Goal: Task Accomplishment & Management: Use online tool/utility

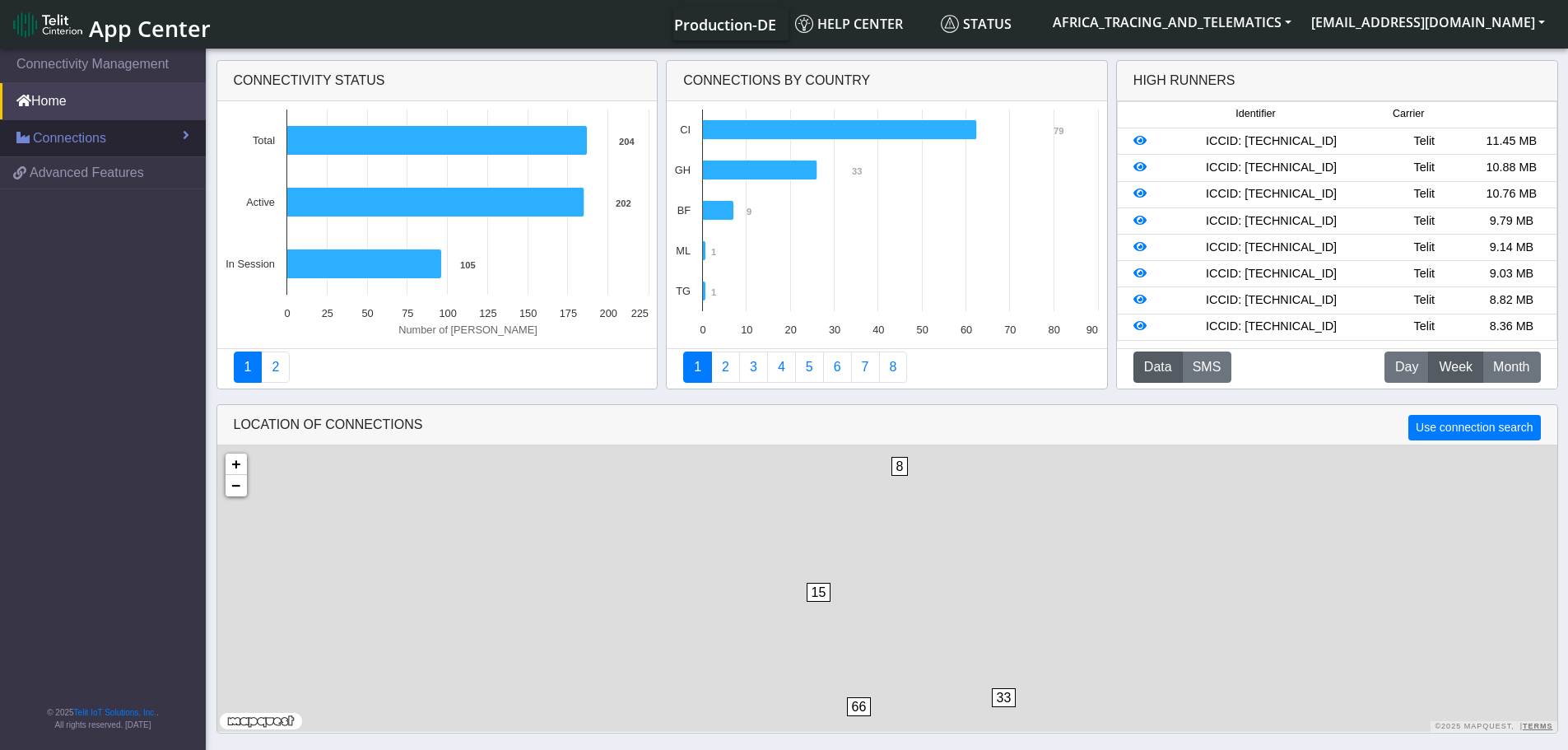
click at [98, 132] on span "Connections" at bounding box center [69, 138] width 73 height 20
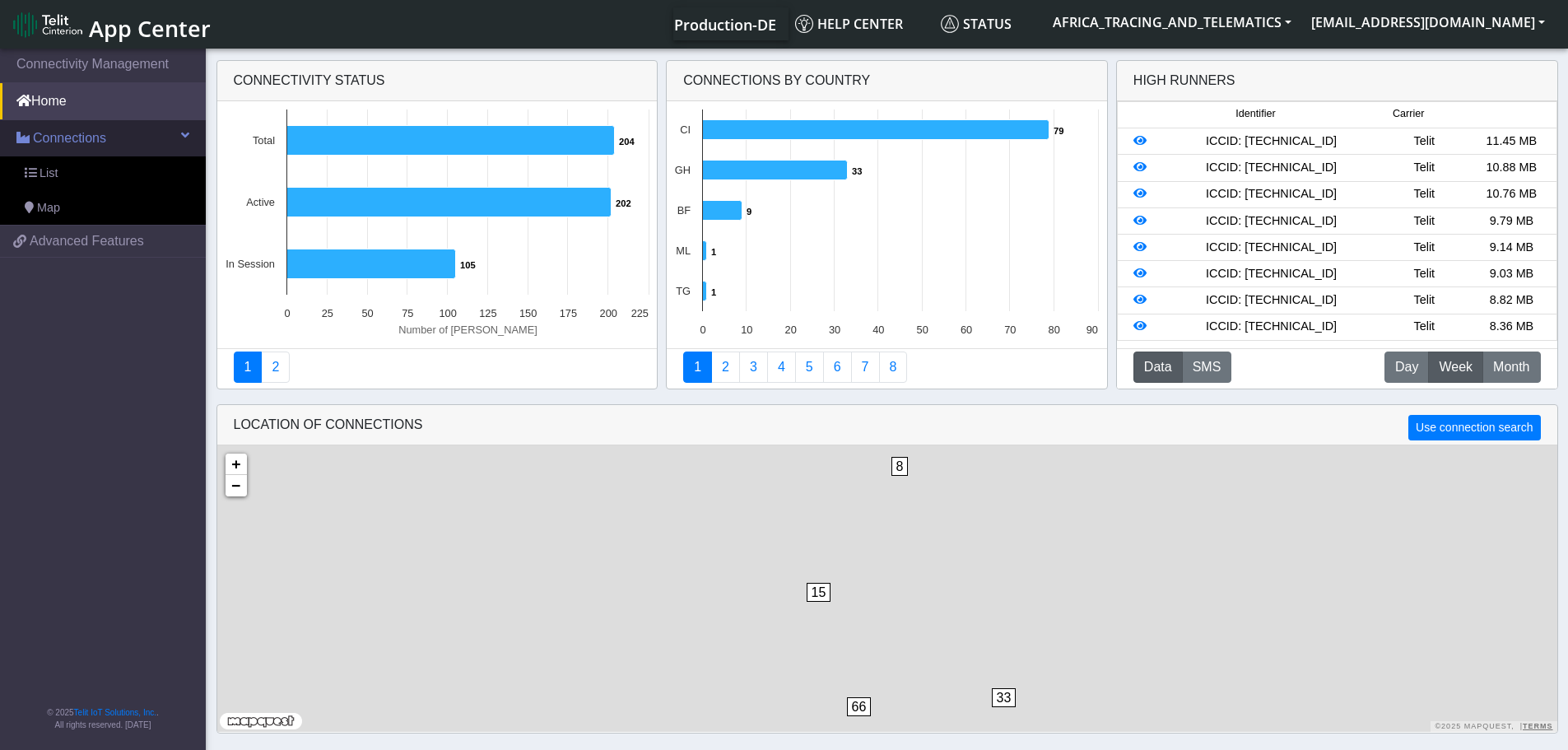
click at [94, 155] on link "Connections" at bounding box center [103, 138] width 206 height 36
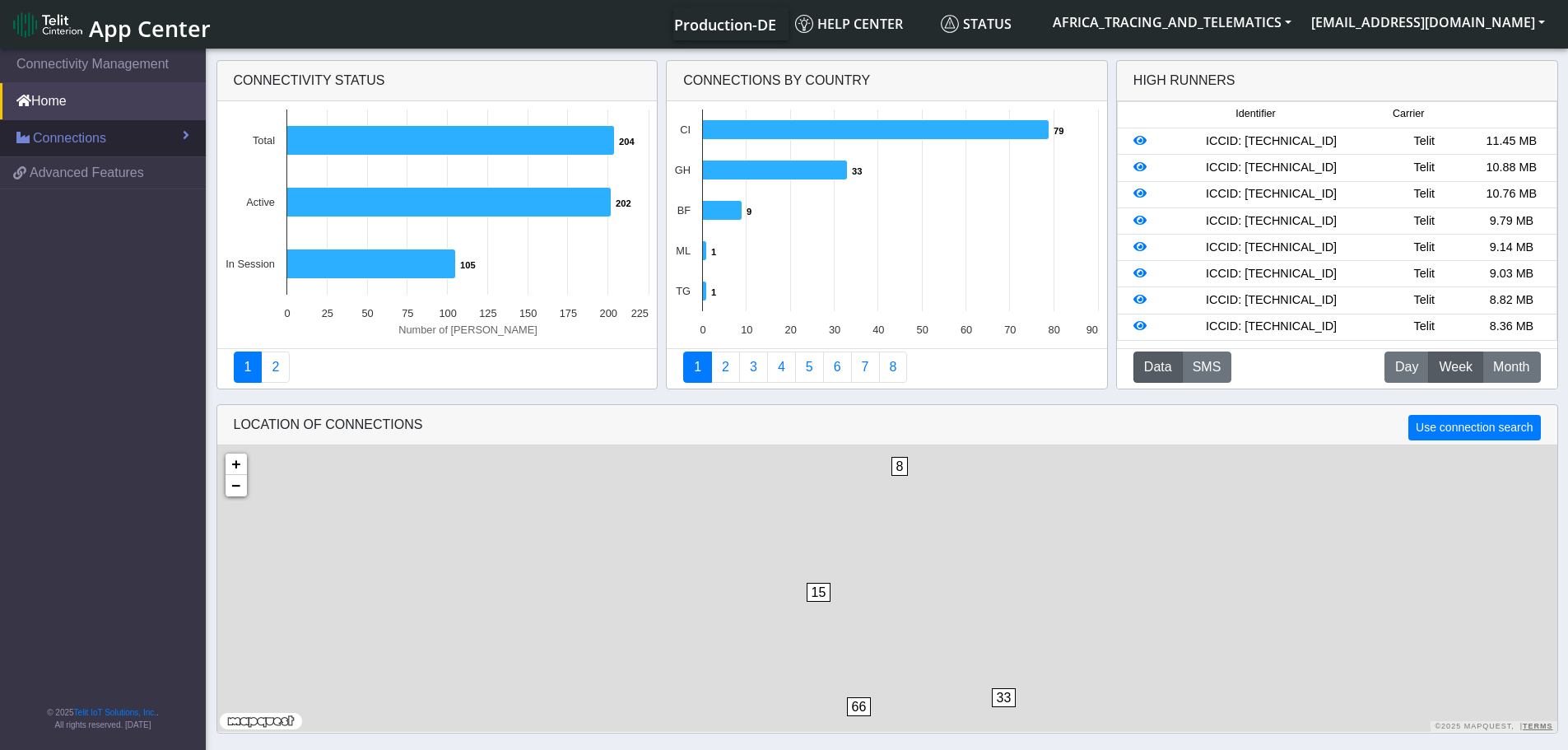
click at [87, 121] on link "Connections" at bounding box center [103, 138] width 206 height 36
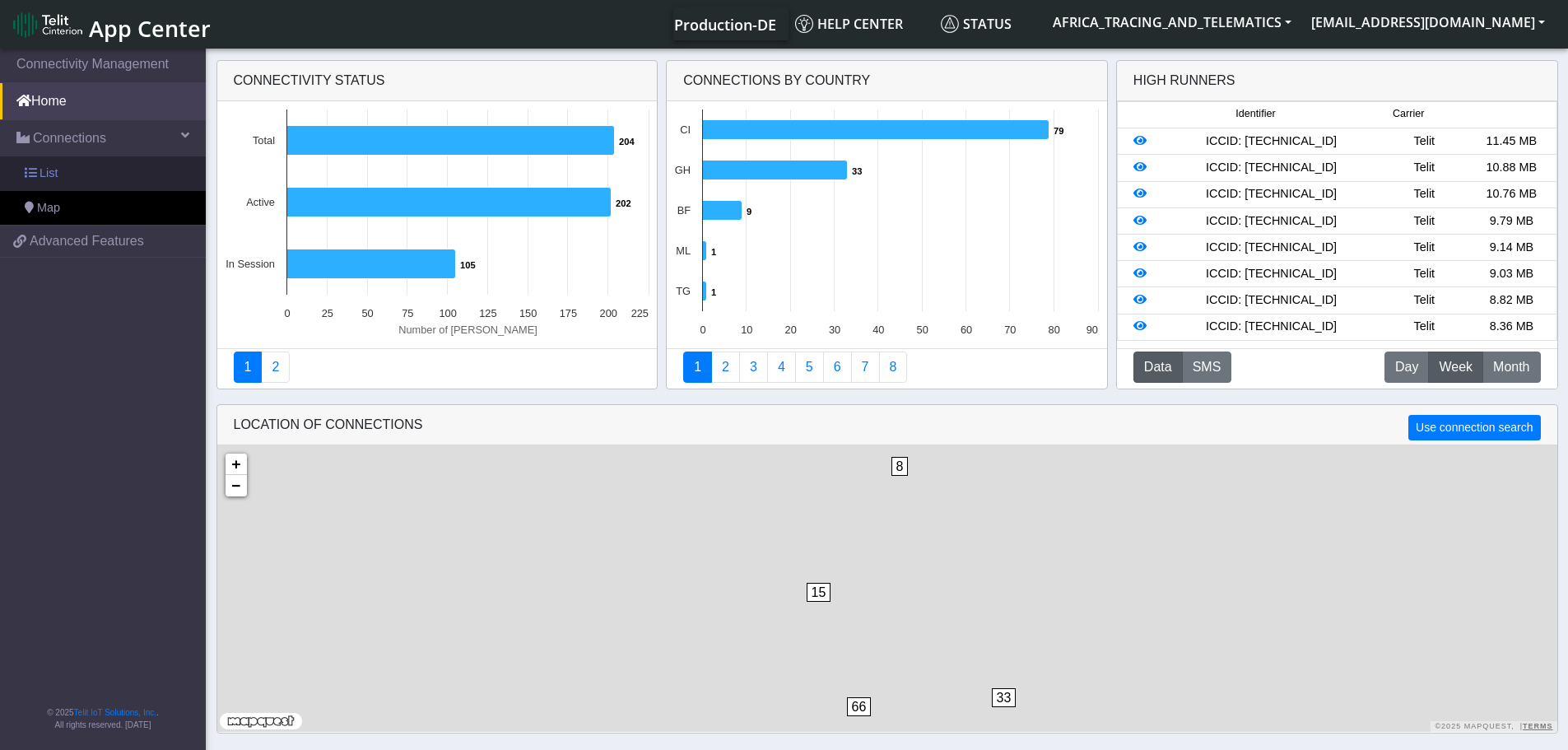
click at [77, 173] on link "List" at bounding box center [103, 173] width 206 height 34
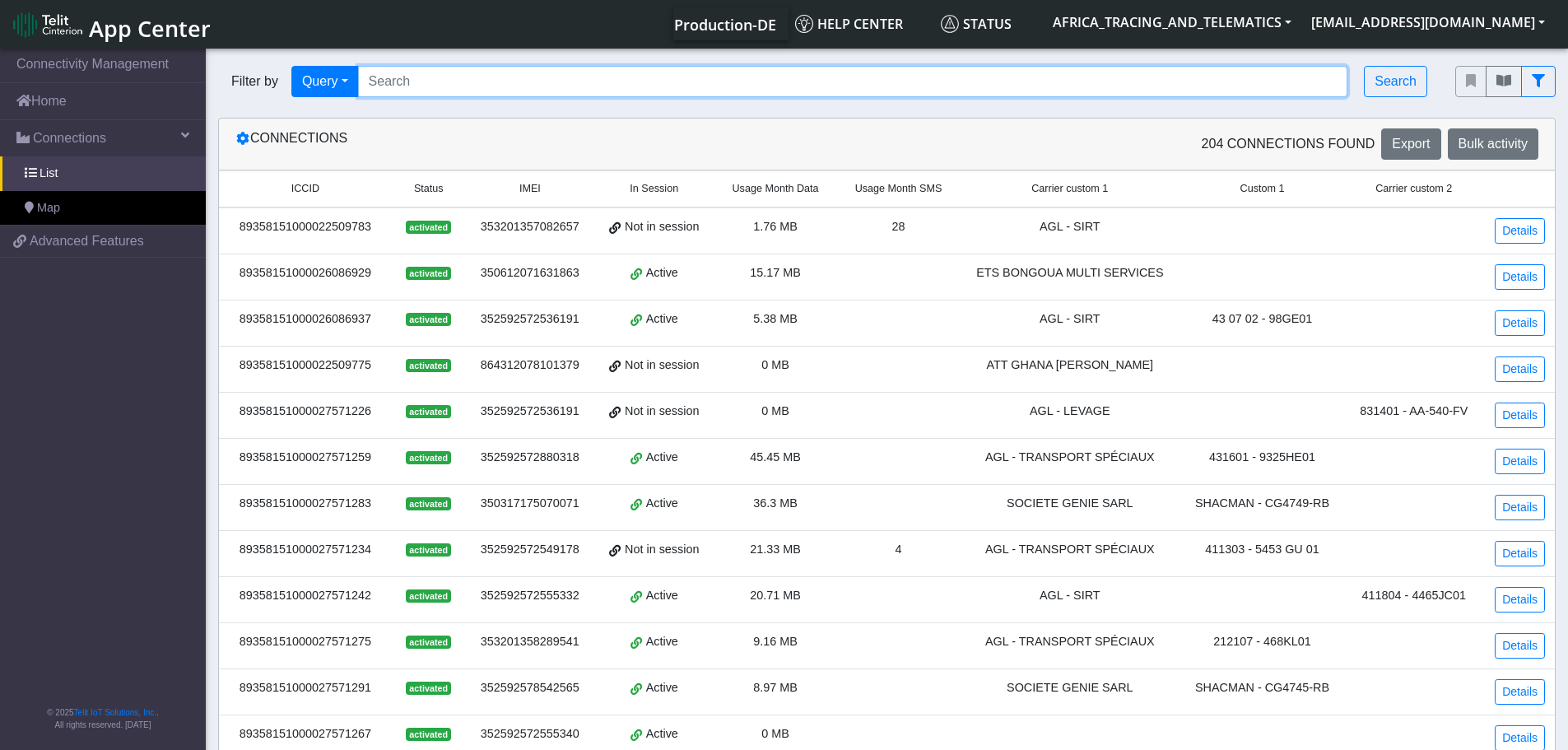
click at [442, 89] on input "Search..." at bounding box center [854, 81] width 991 height 32
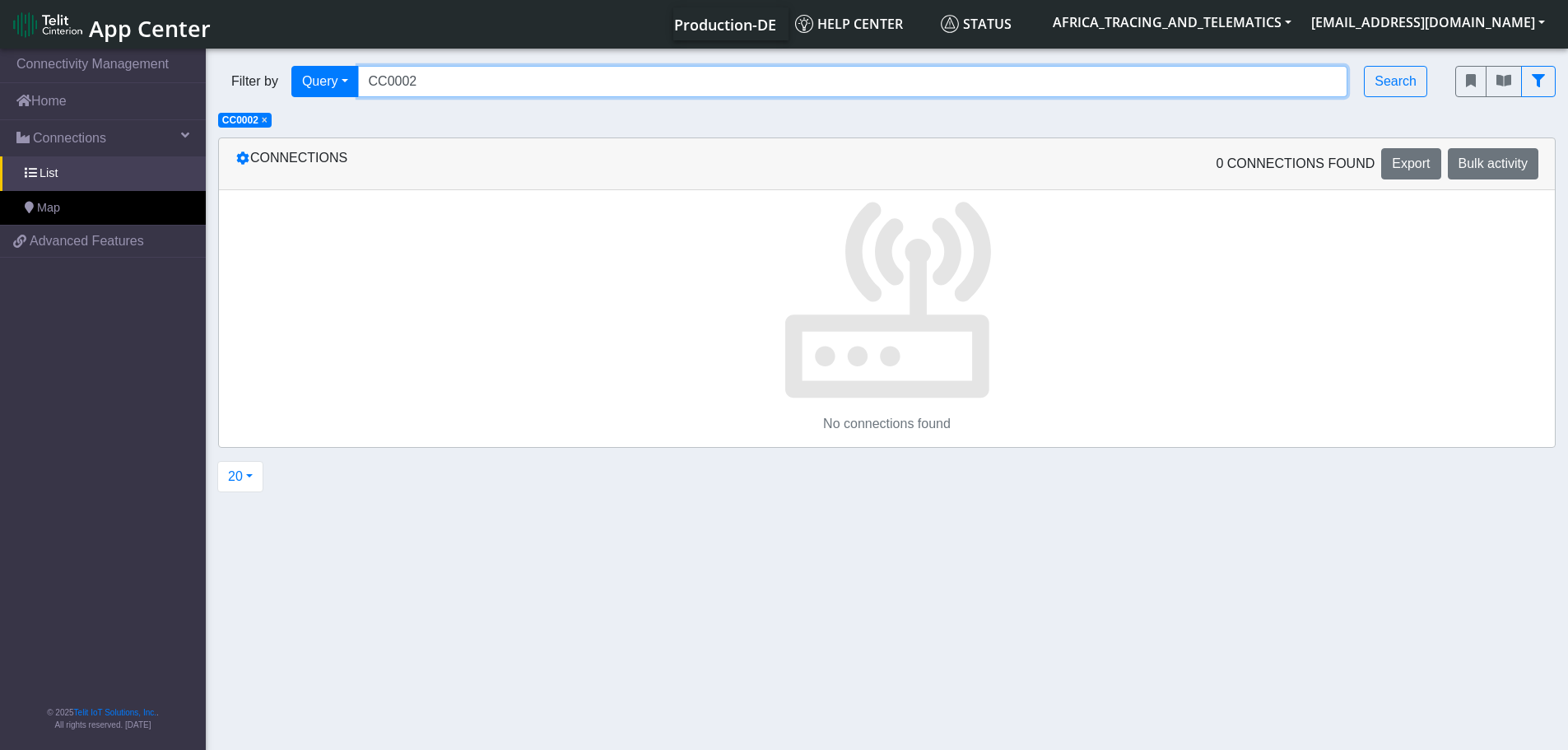
drag, startPoint x: 432, startPoint y: 84, endPoint x: 273, endPoint y: 80, distance: 159.1
click at [268, 77] on div "Filter by Query Query Not connected Tags Country Operator CC0002 Search" at bounding box center [825, 81] width 1213 height 32
paste input "89358151000027572513"
type input "89358151000027572513"
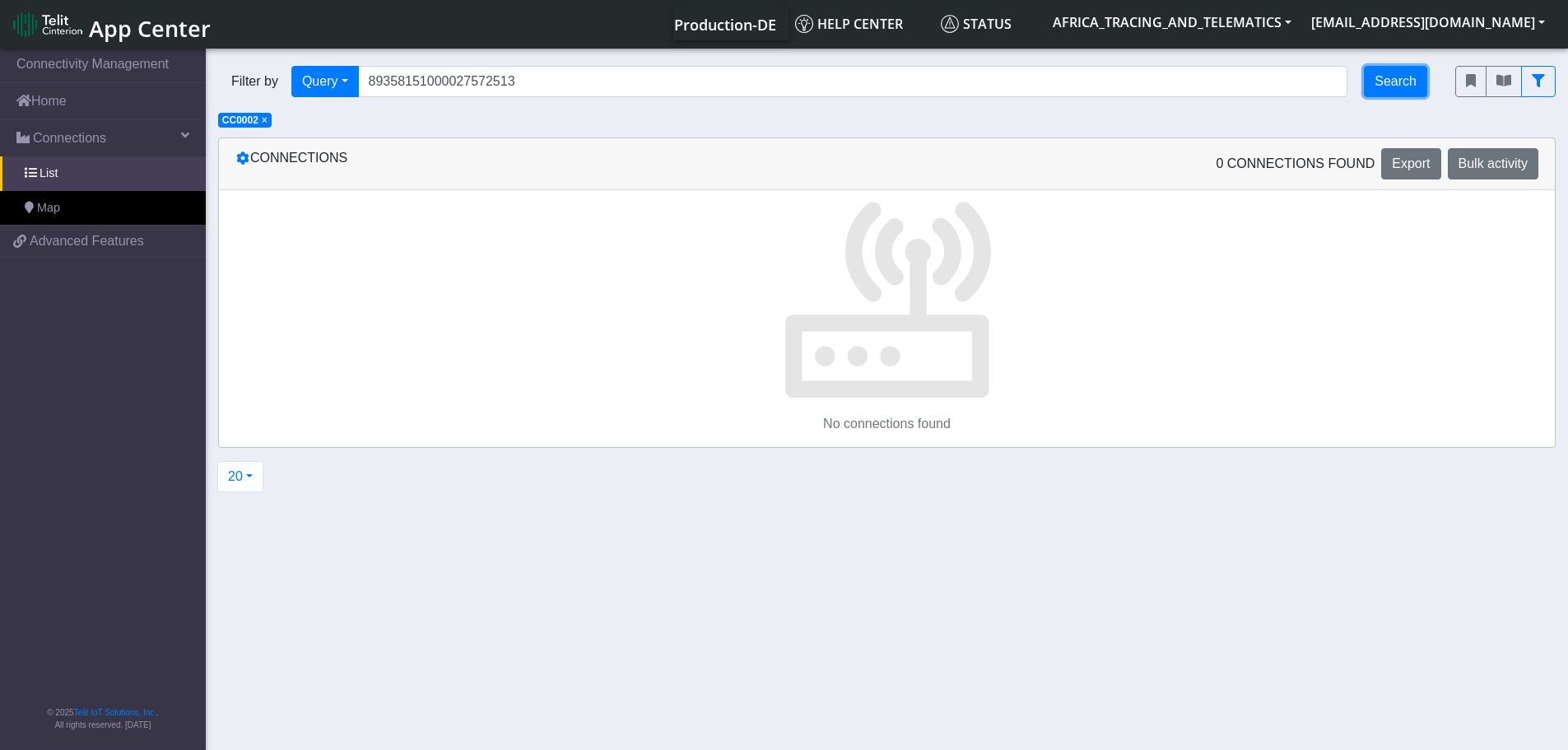
click at [1381, 83] on button "Search" at bounding box center [1395, 81] width 63 height 32
click at [266, 121] on span "×" at bounding box center [265, 120] width 5 height 12
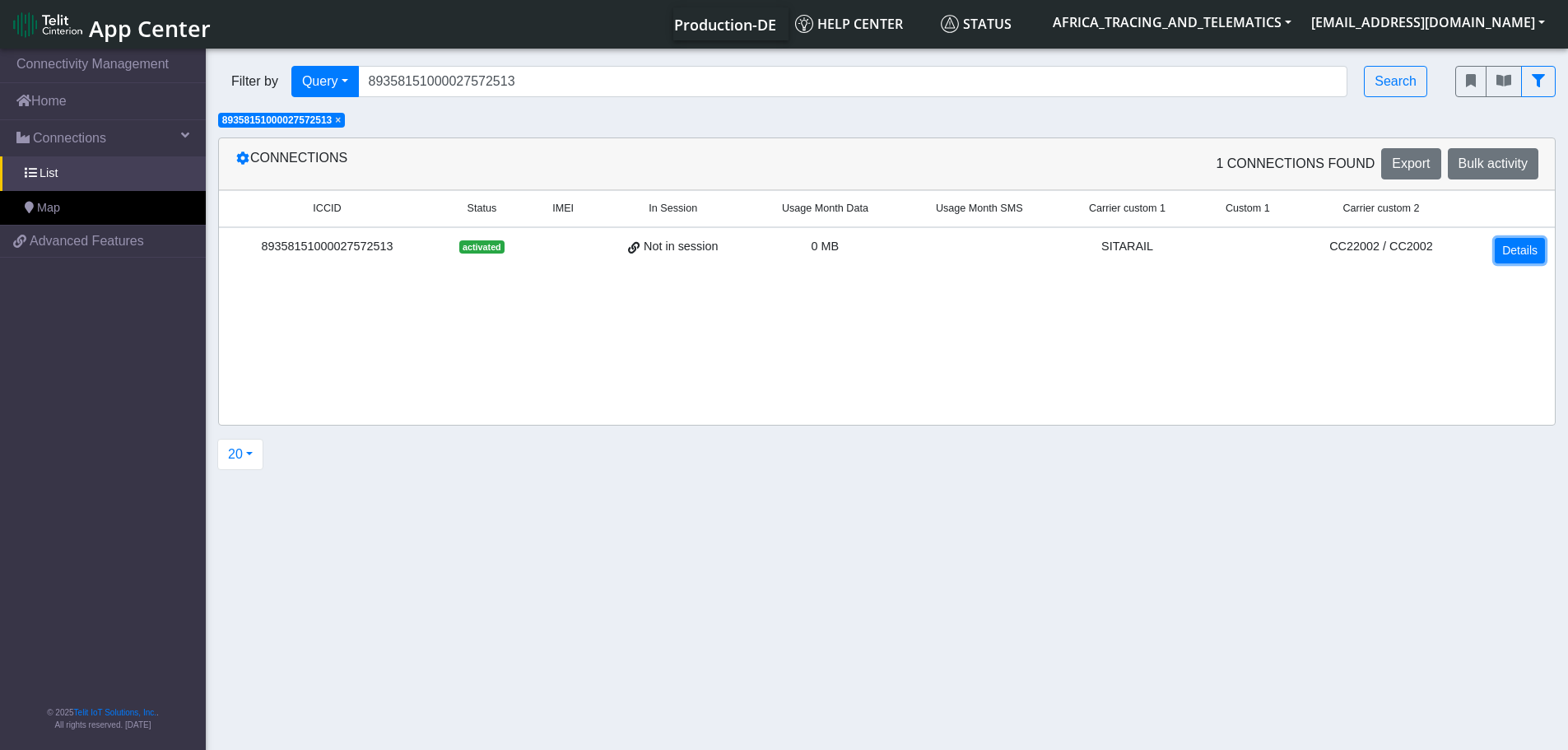
click at [1528, 240] on link "Details" at bounding box center [1520, 250] width 51 height 25
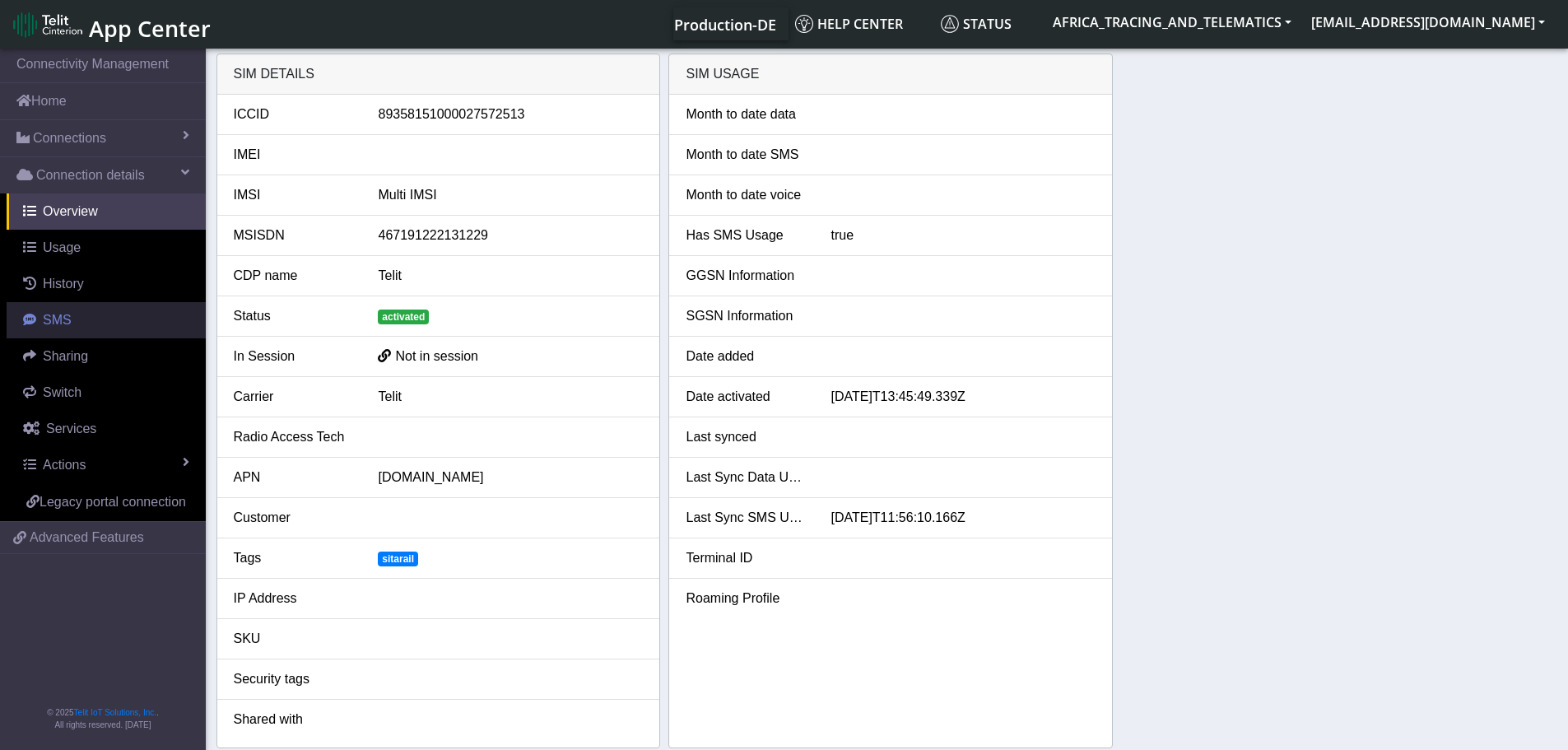
click at [92, 313] on link "SMS" at bounding box center [106, 321] width 200 height 36
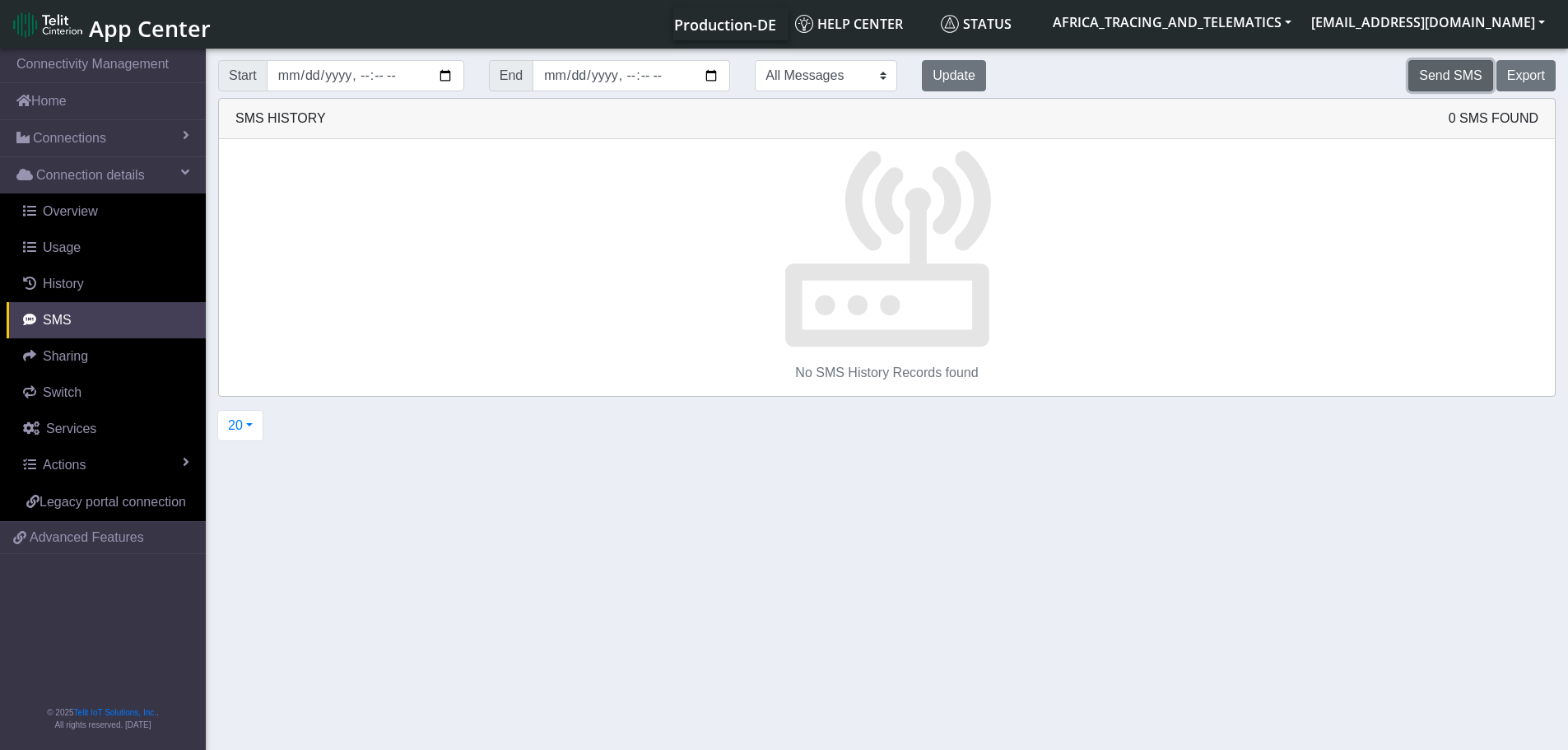
click at [1471, 70] on button "Send SMS" at bounding box center [1451, 76] width 84 height 32
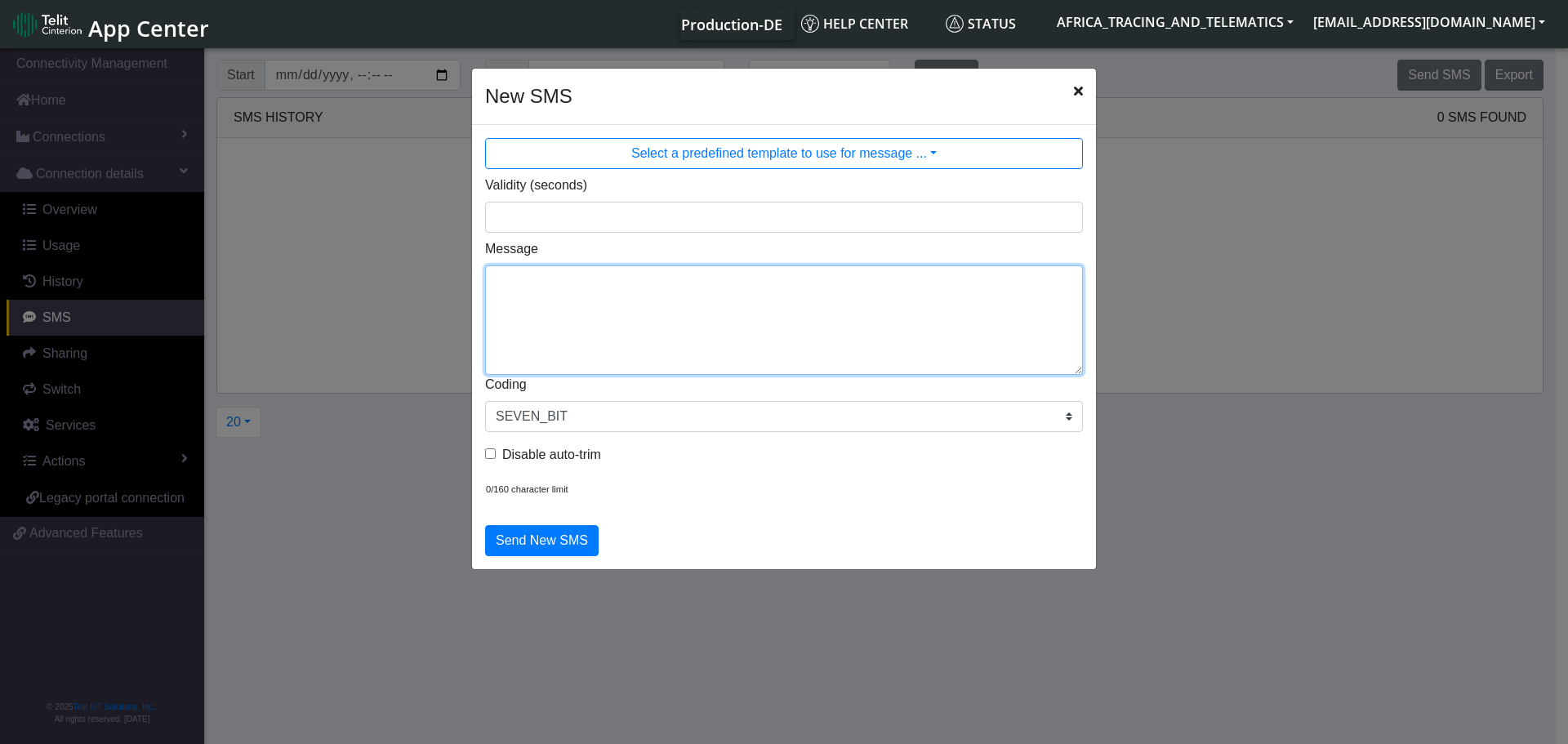
click at [802, 297] on textarea "Message" at bounding box center [783, 320] width 598 height 109
type textarea "F M ggps"
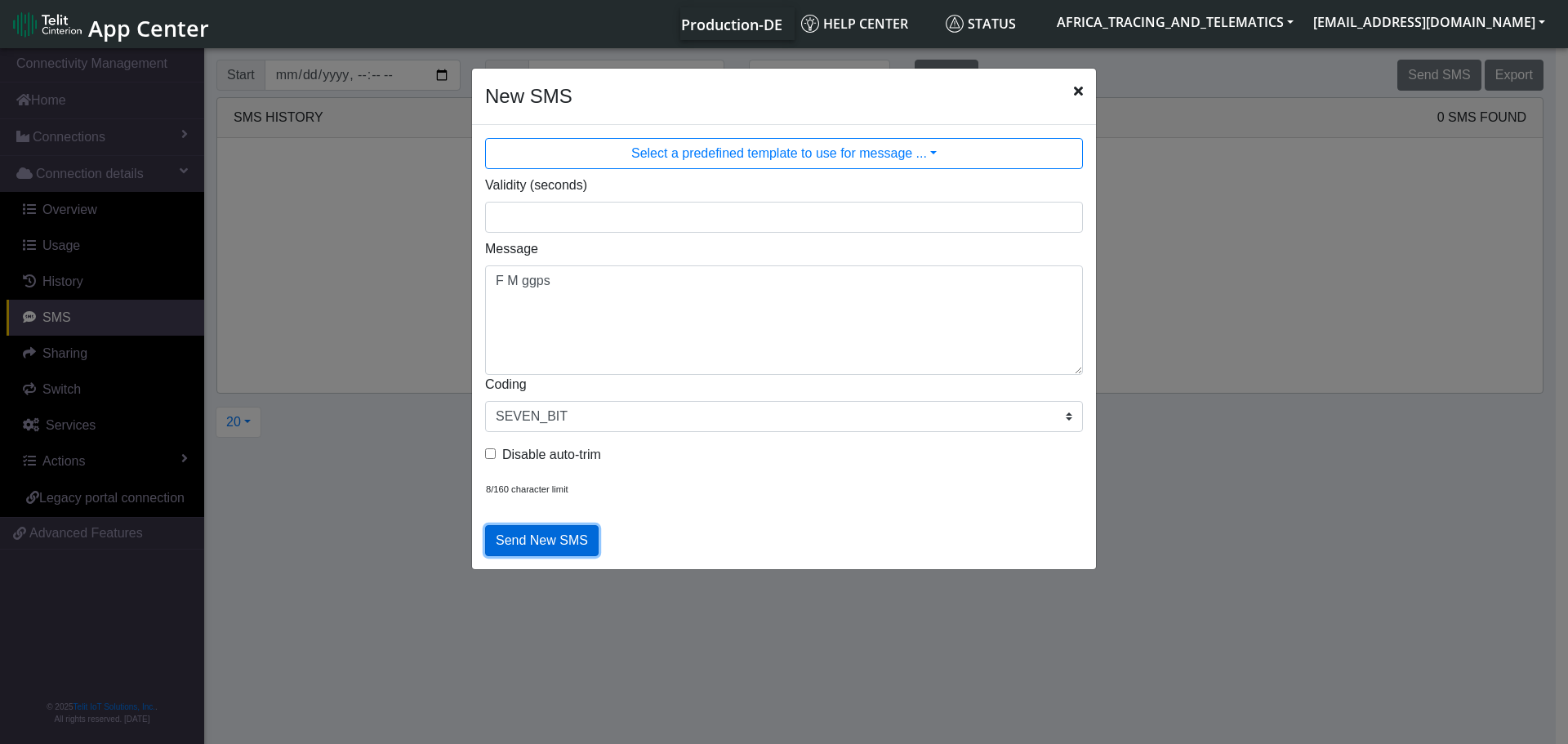
click at [556, 544] on button "Send New SMS" at bounding box center [541, 541] width 114 height 31
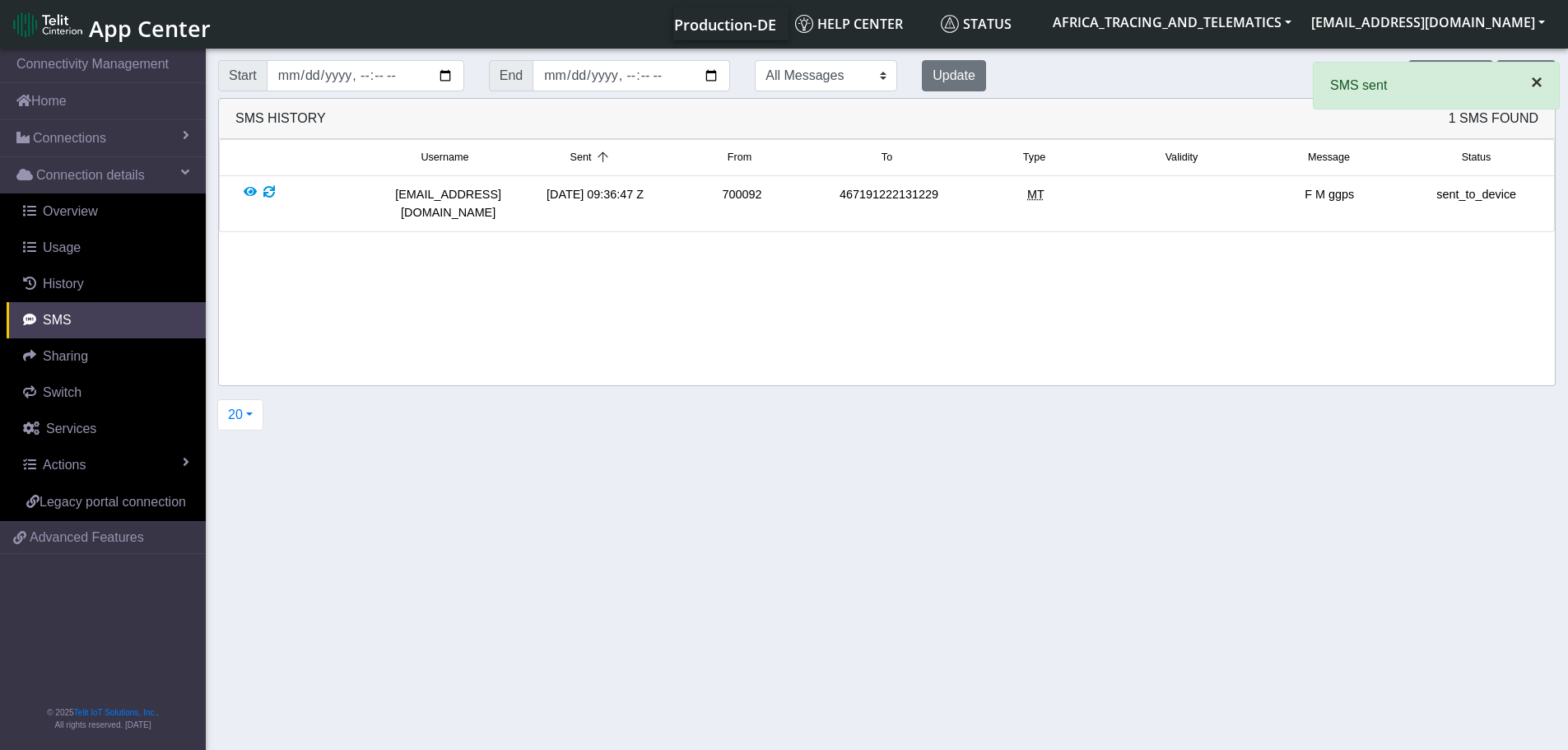
click at [1542, 82] on span "×" at bounding box center [1536, 81] width 12 height 23
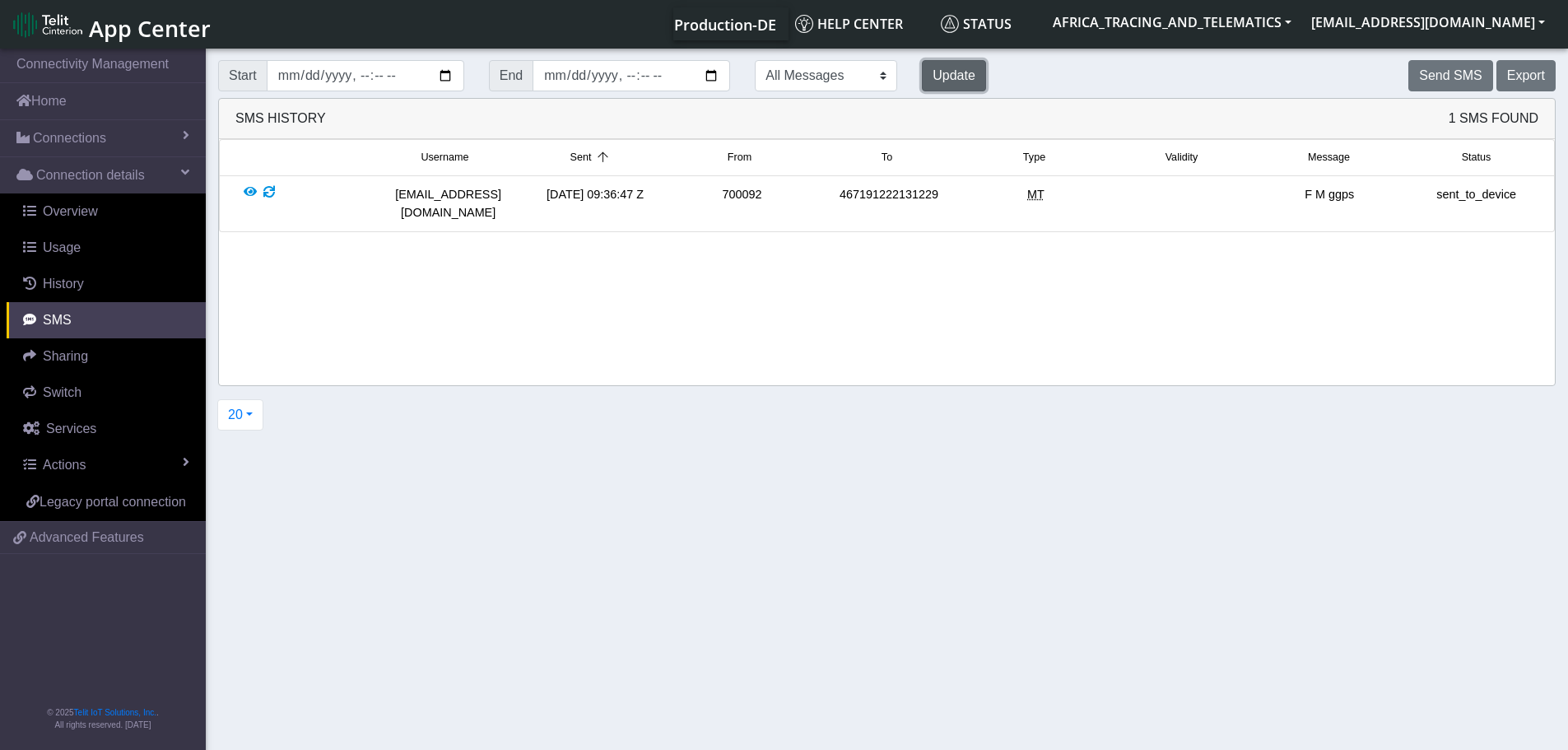
click at [922, 75] on button "Update" at bounding box center [954, 76] width 64 height 32
click at [922, 78] on button "Update" at bounding box center [954, 76] width 64 height 32
click at [922, 76] on button "Update" at bounding box center [954, 76] width 64 height 32
click at [1449, 78] on button "Send SMS" at bounding box center [1451, 76] width 84 height 32
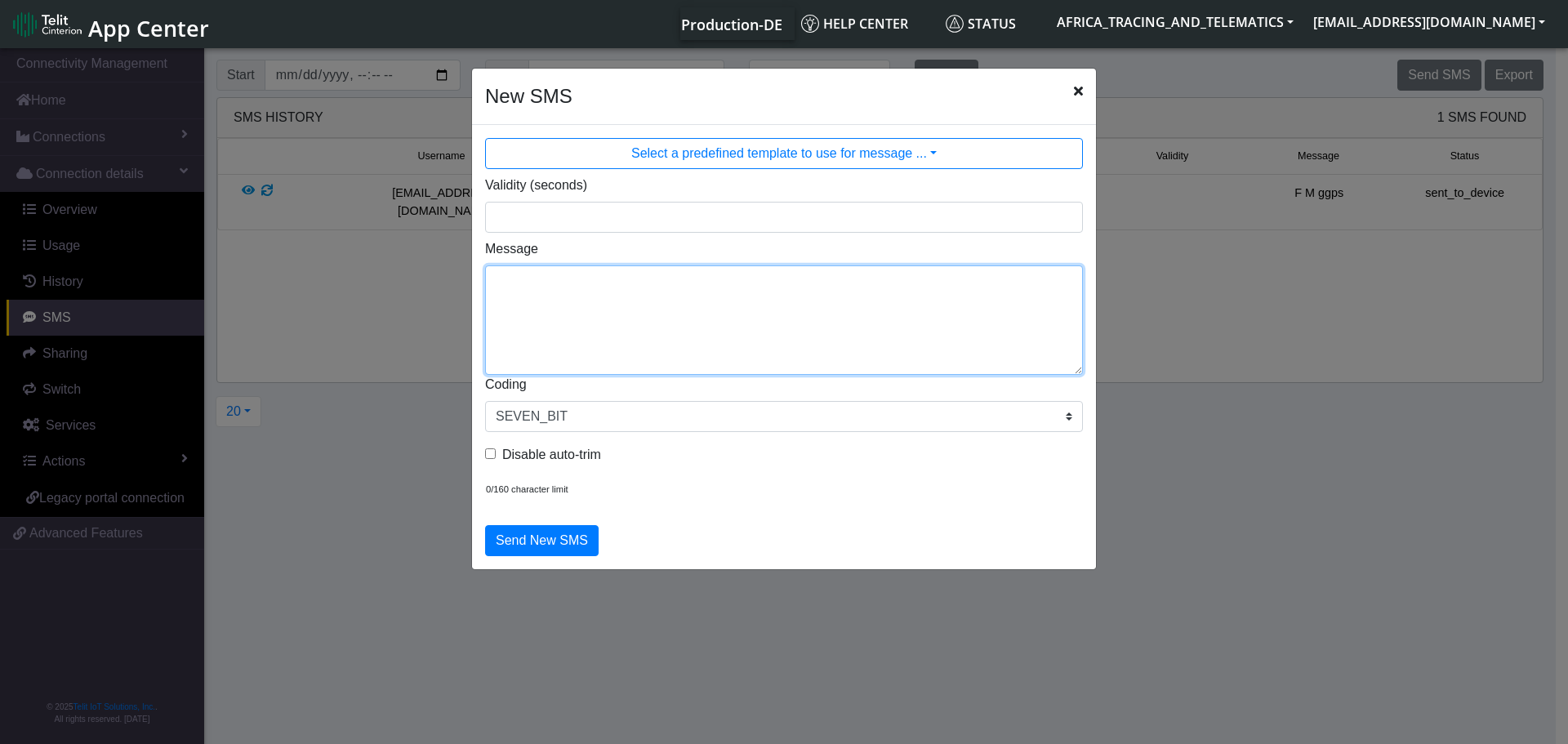
click at [687, 337] on textarea "Message" at bounding box center [783, 320] width 598 height 109
type textarea "F M cpureset"
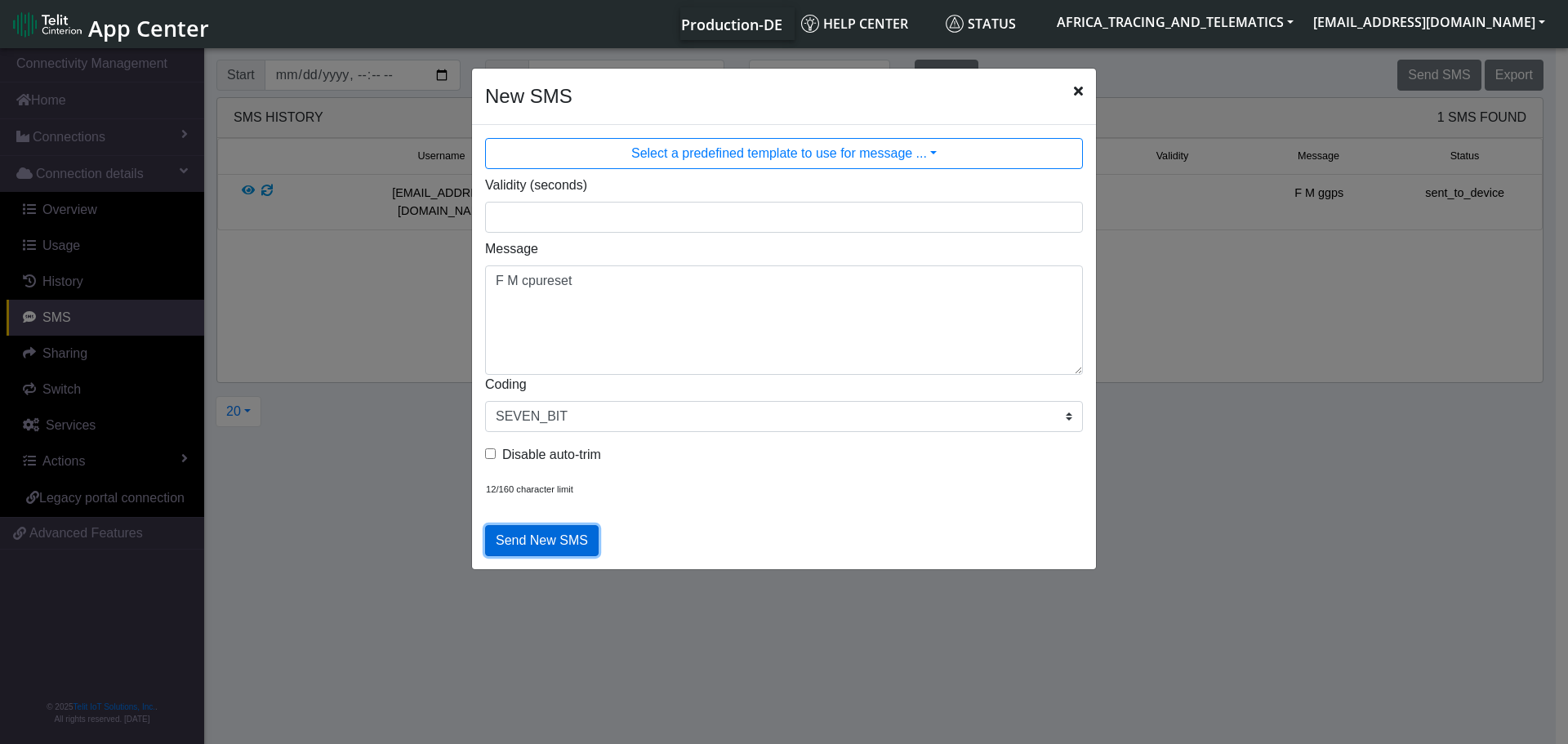
click at [528, 547] on button "Send New SMS" at bounding box center [541, 541] width 114 height 31
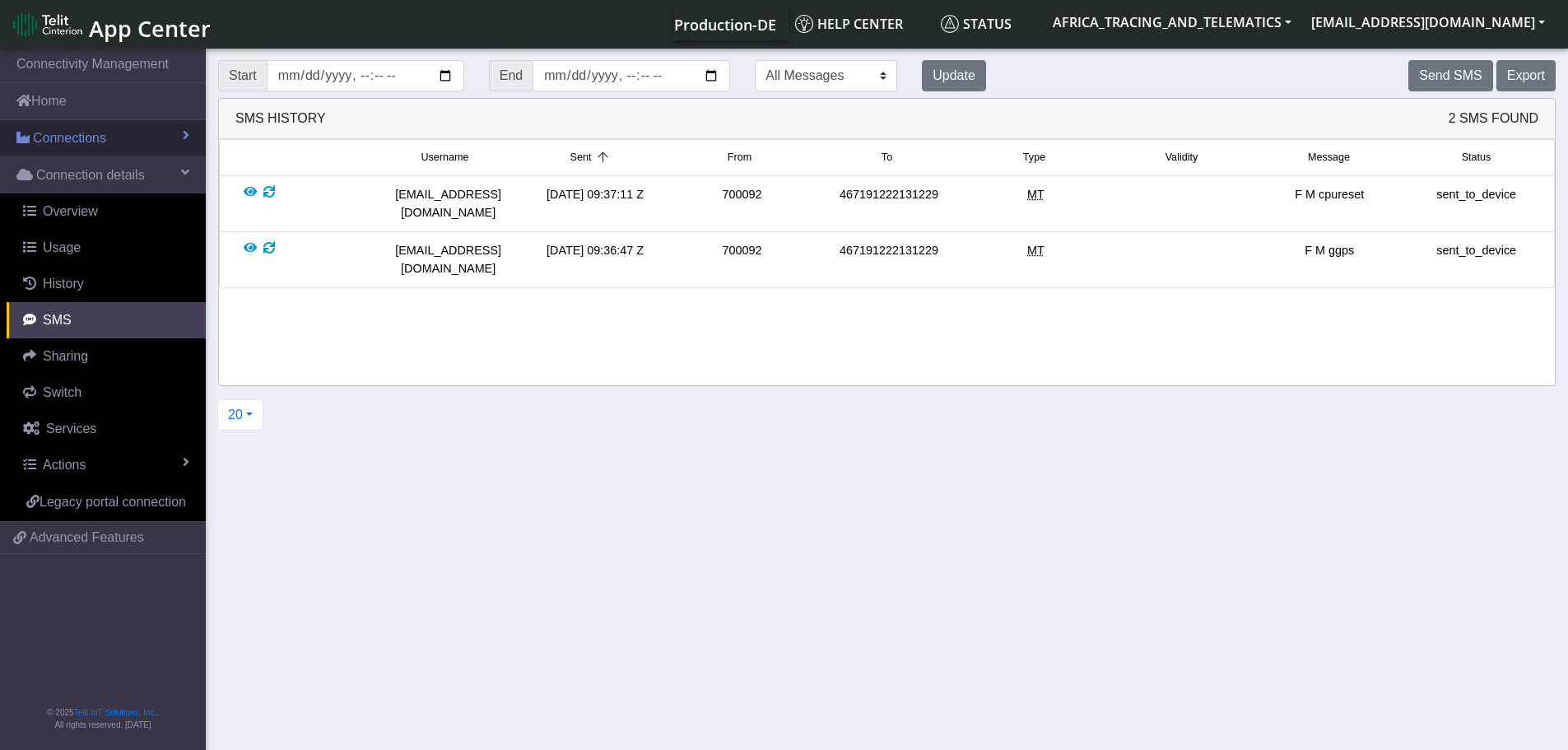
click at [79, 137] on span "Connections" at bounding box center [69, 138] width 73 height 20
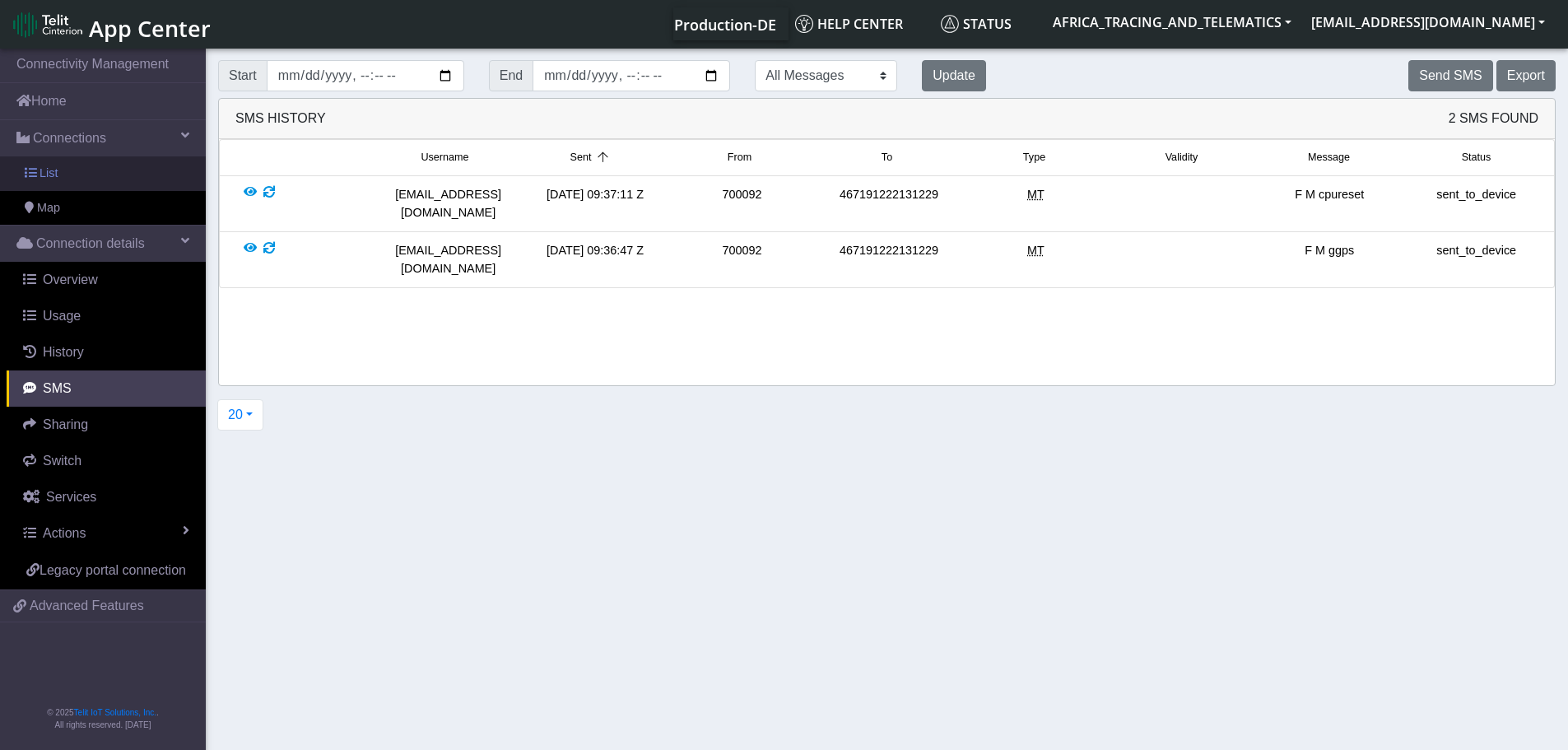
click at [79, 161] on link "List" at bounding box center [103, 173] width 206 height 34
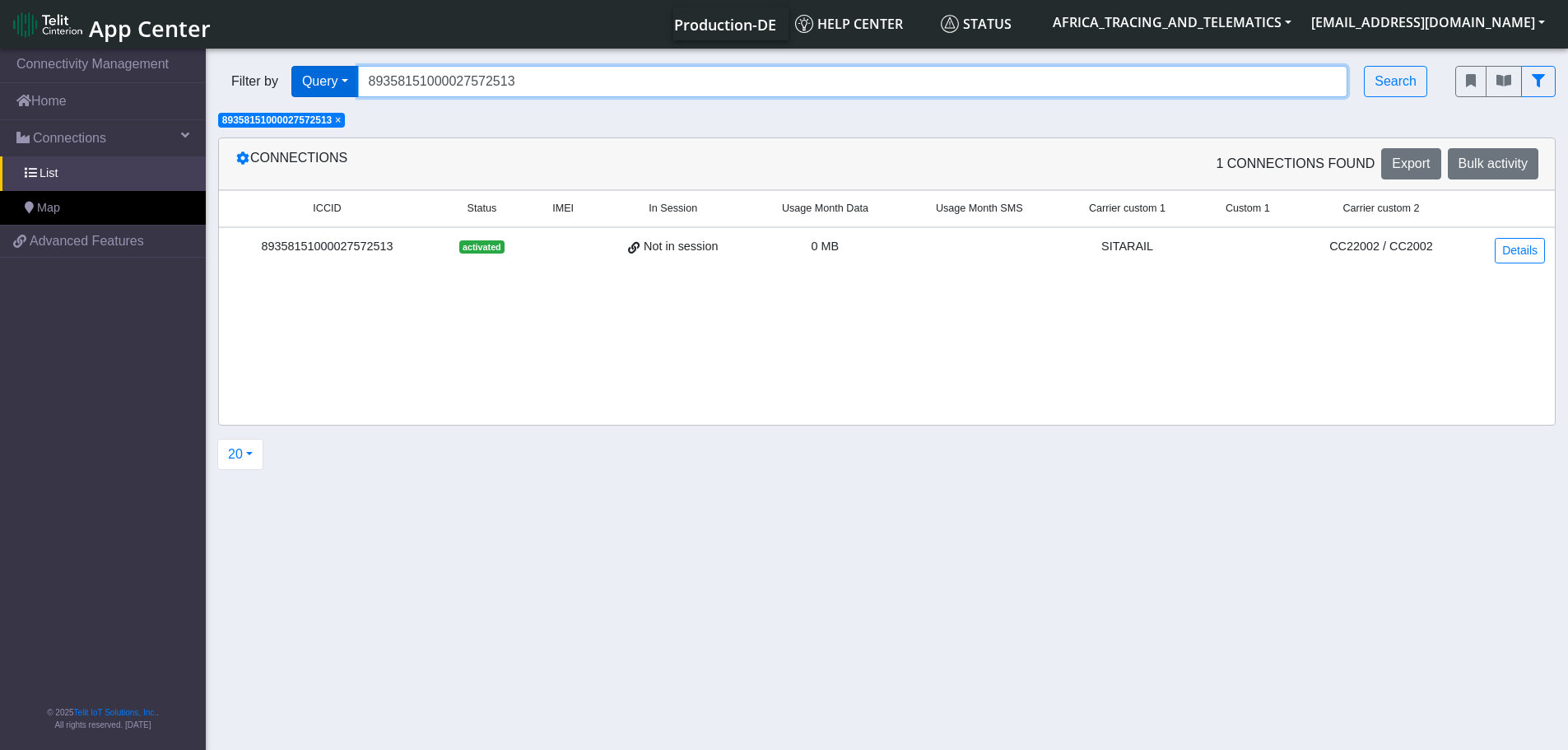
drag, startPoint x: 557, startPoint y: 80, endPoint x: 344, endPoint y: 77, distance: 213.0
click at [344, 77] on div "Filter by Query Query In Session Not connected Tags Country Operator 8935815100…" at bounding box center [825, 81] width 1213 height 32
paste input "661"
type input "89358151000027572661"
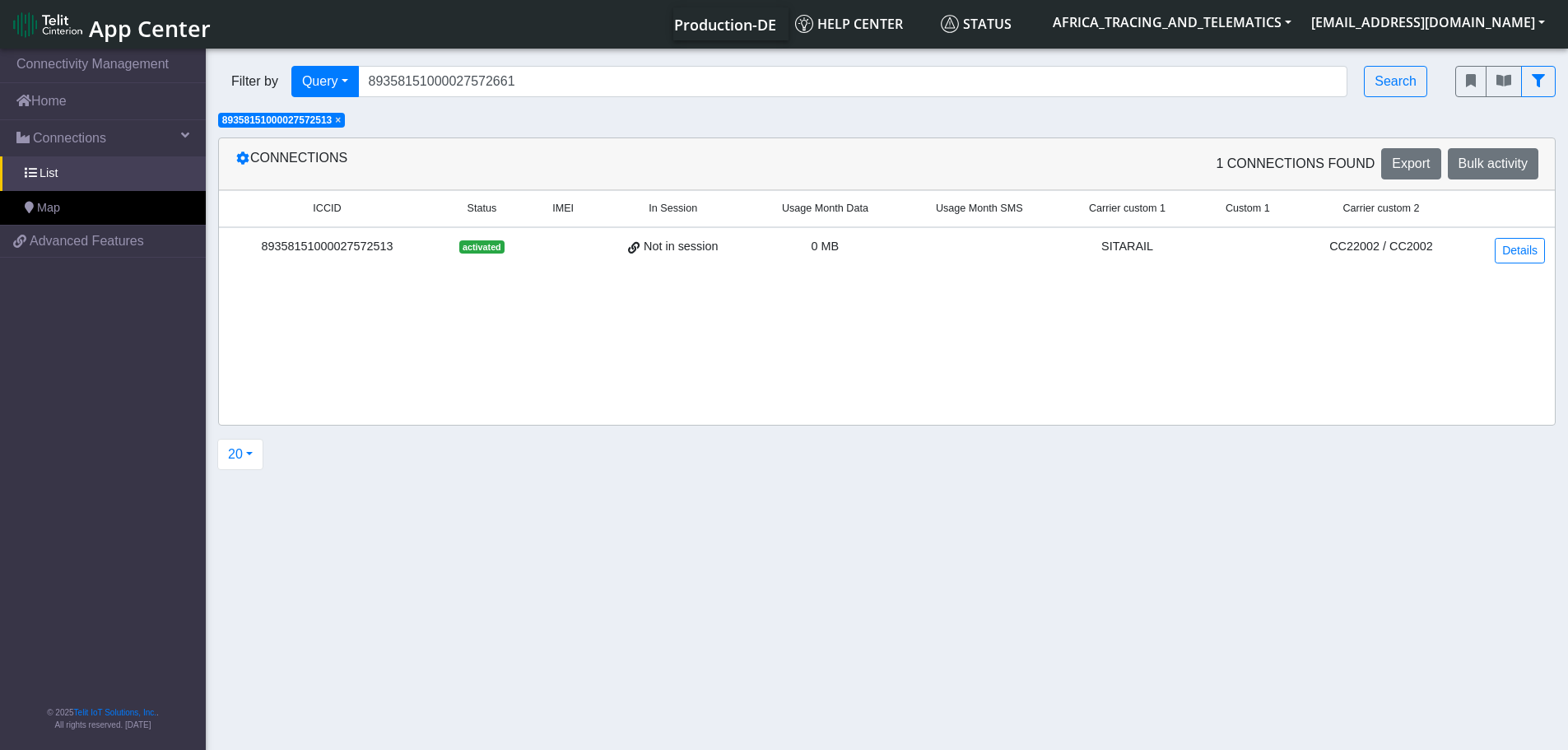
click at [341, 121] on span "×" at bounding box center [338, 120] width 5 height 12
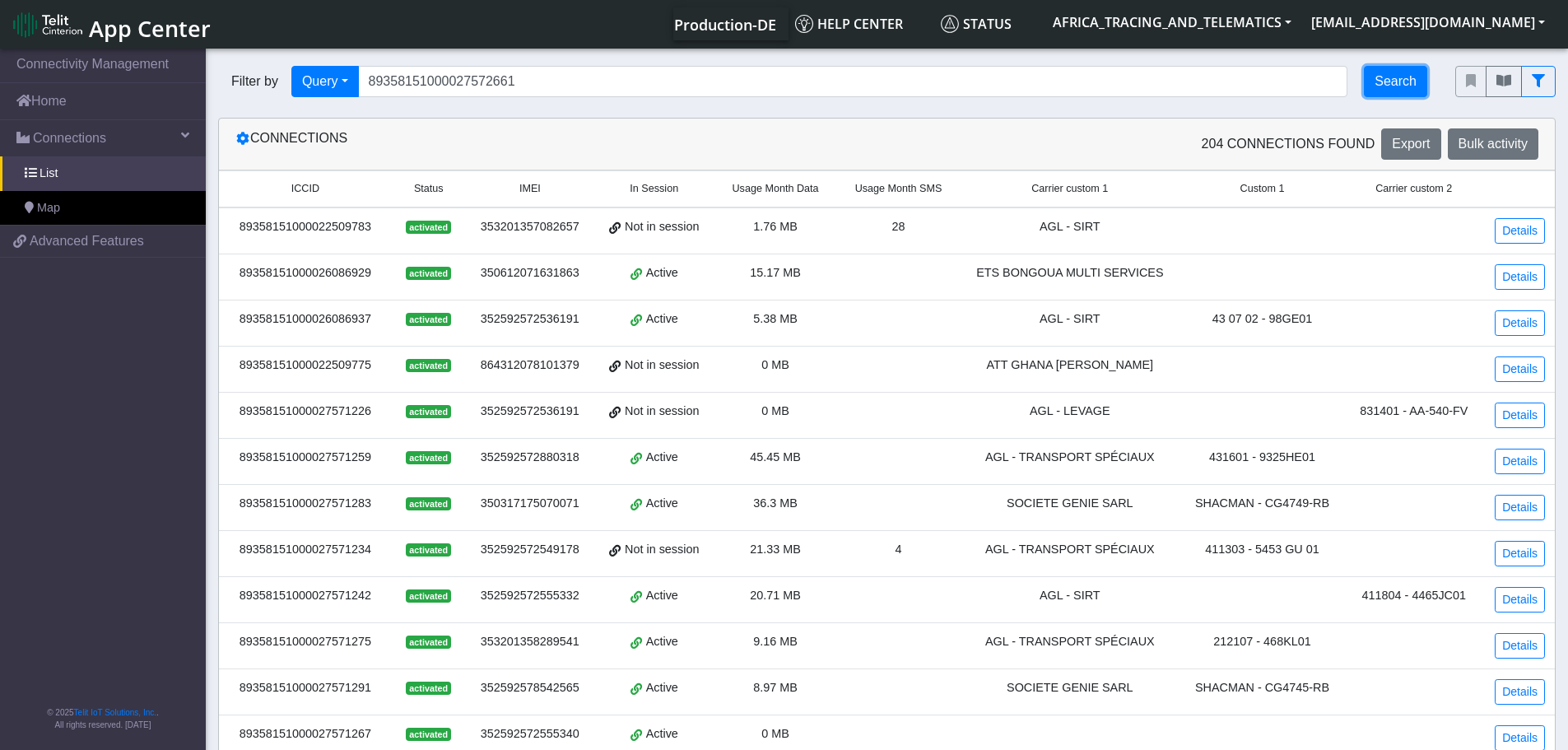
click at [1394, 79] on button "Search" at bounding box center [1395, 81] width 63 height 32
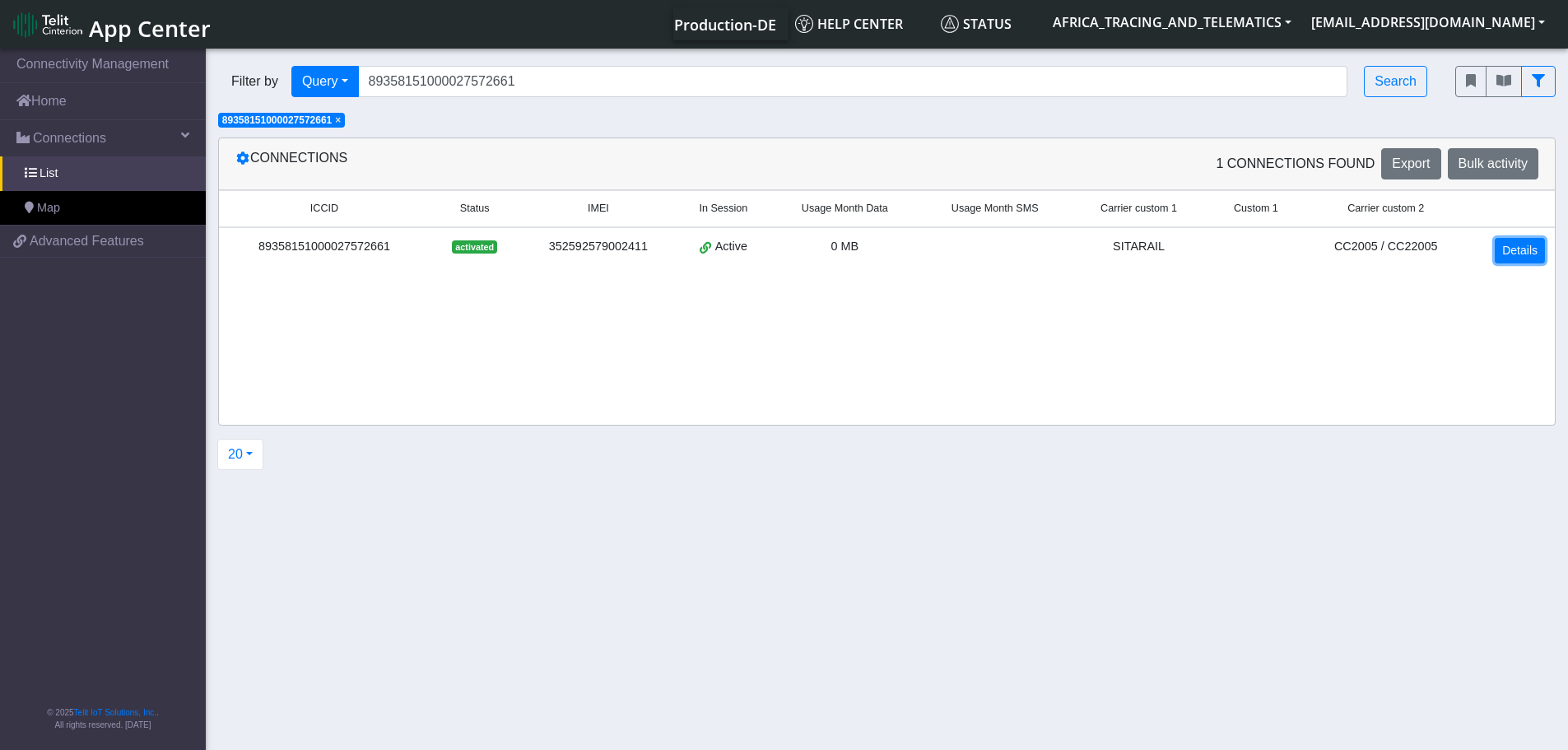
click at [1512, 243] on link "Details" at bounding box center [1520, 250] width 51 height 25
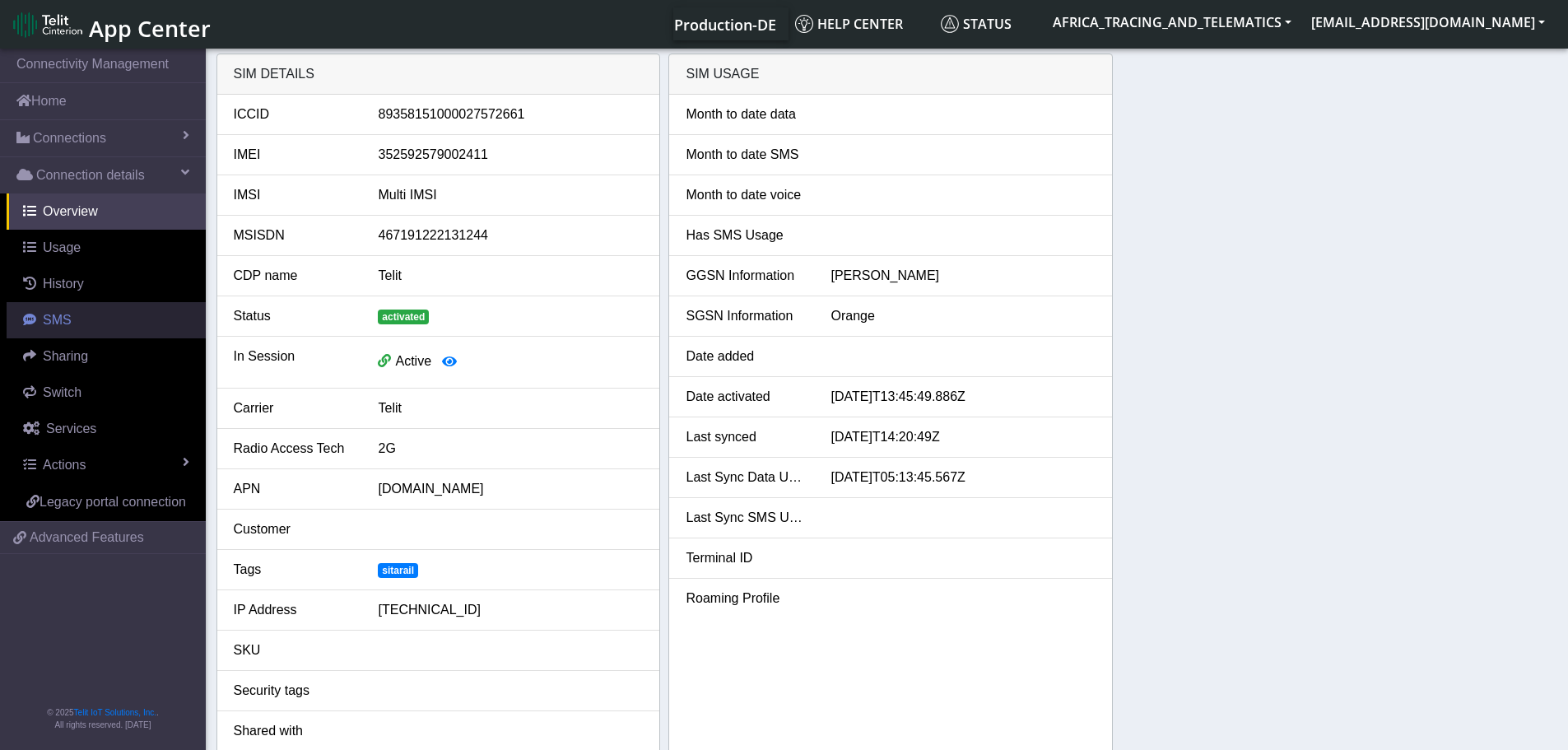
click at [39, 322] on link "SMS" at bounding box center [106, 321] width 200 height 36
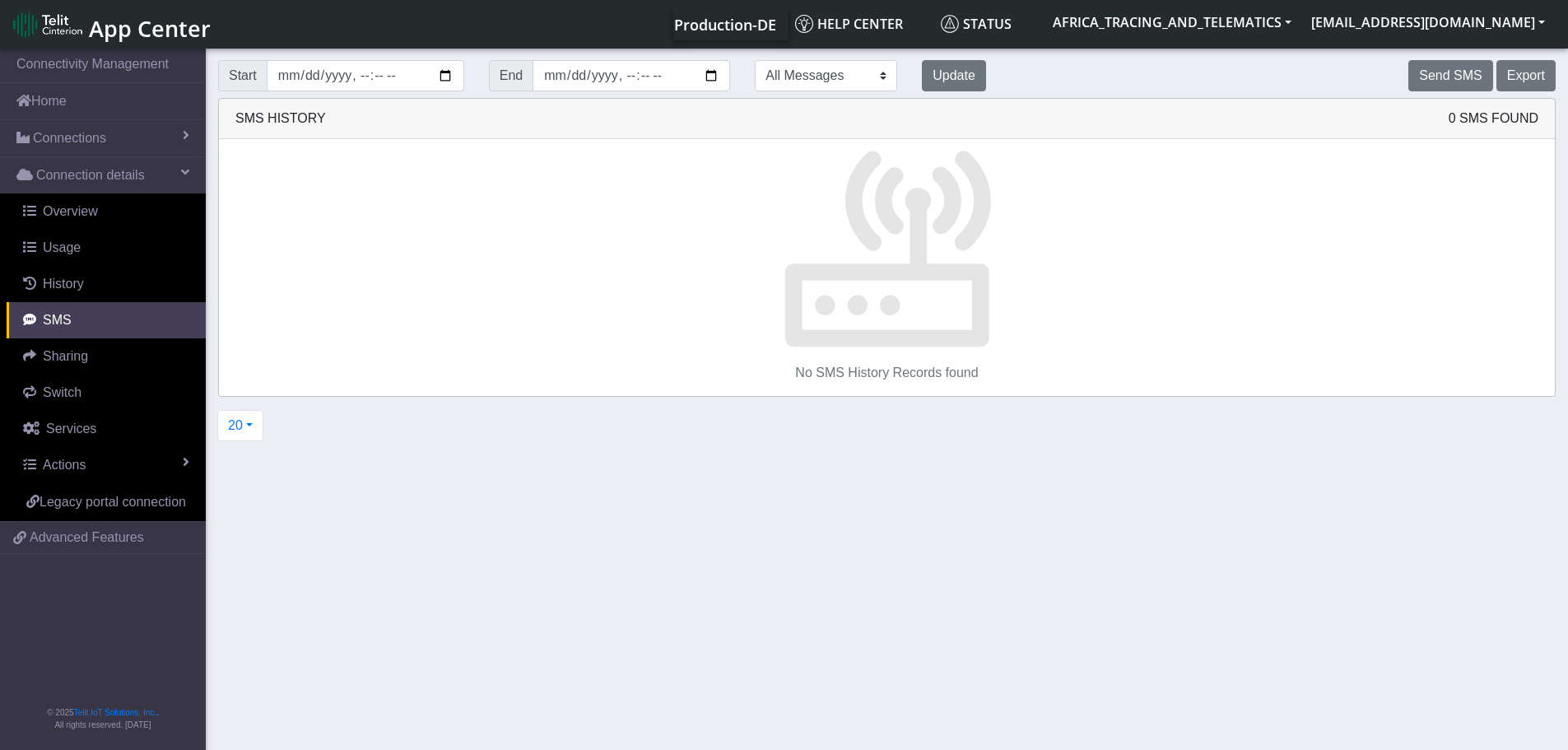
click at [879, 60] on div "Start End All Messages Mobile Originated Mobile Terminated Update" at bounding box center [602, 75] width 793 height 44
click at [922, 80] on button "Update" at bounding box center [954, 76] width 64 height 32
click at [1455, 70] on button "Send SMS" at bounding box center [1451, 76] width 84 height 32
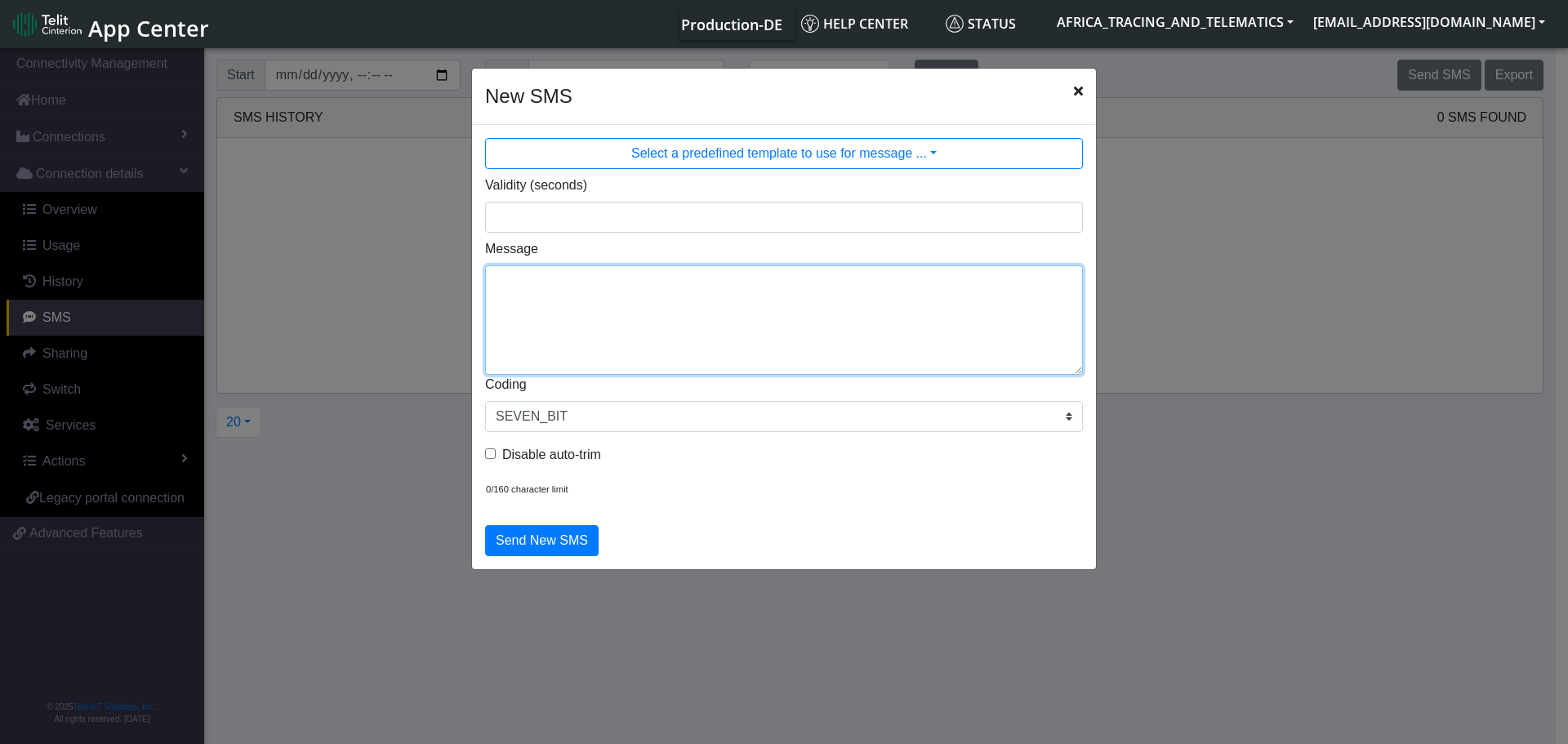
click at [793, 334] on textarea "Message" at bounding box center [783, 320] width 598 height 109
type textarea "F M ggps"
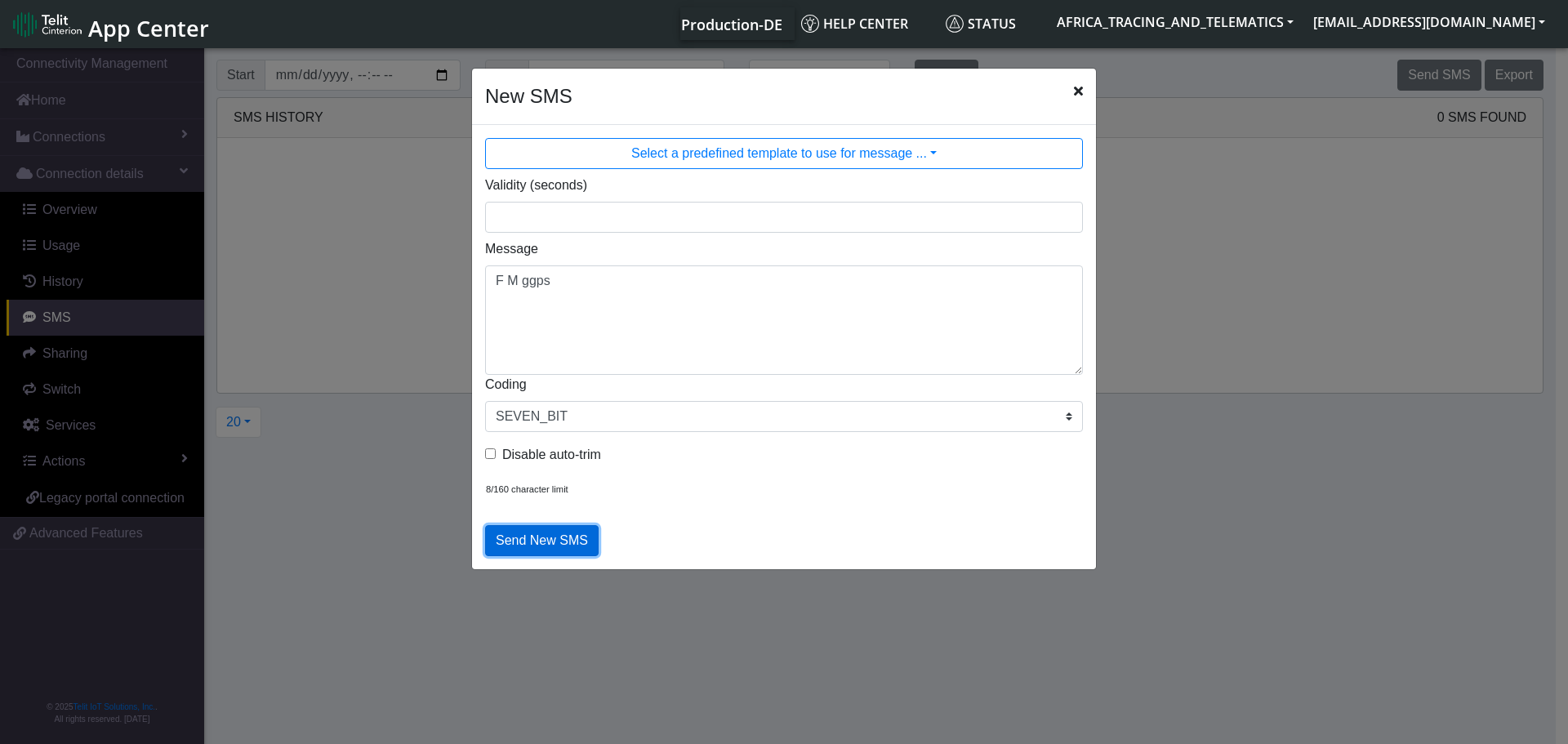
drag, startPoint x: 534, startPoint y: 549, endPoint x: 541, endPoint y: 531, distance: 19.3
click at [534, 549] on button "Send New SMS" at bounding box center [541, 541] width 114 height 31
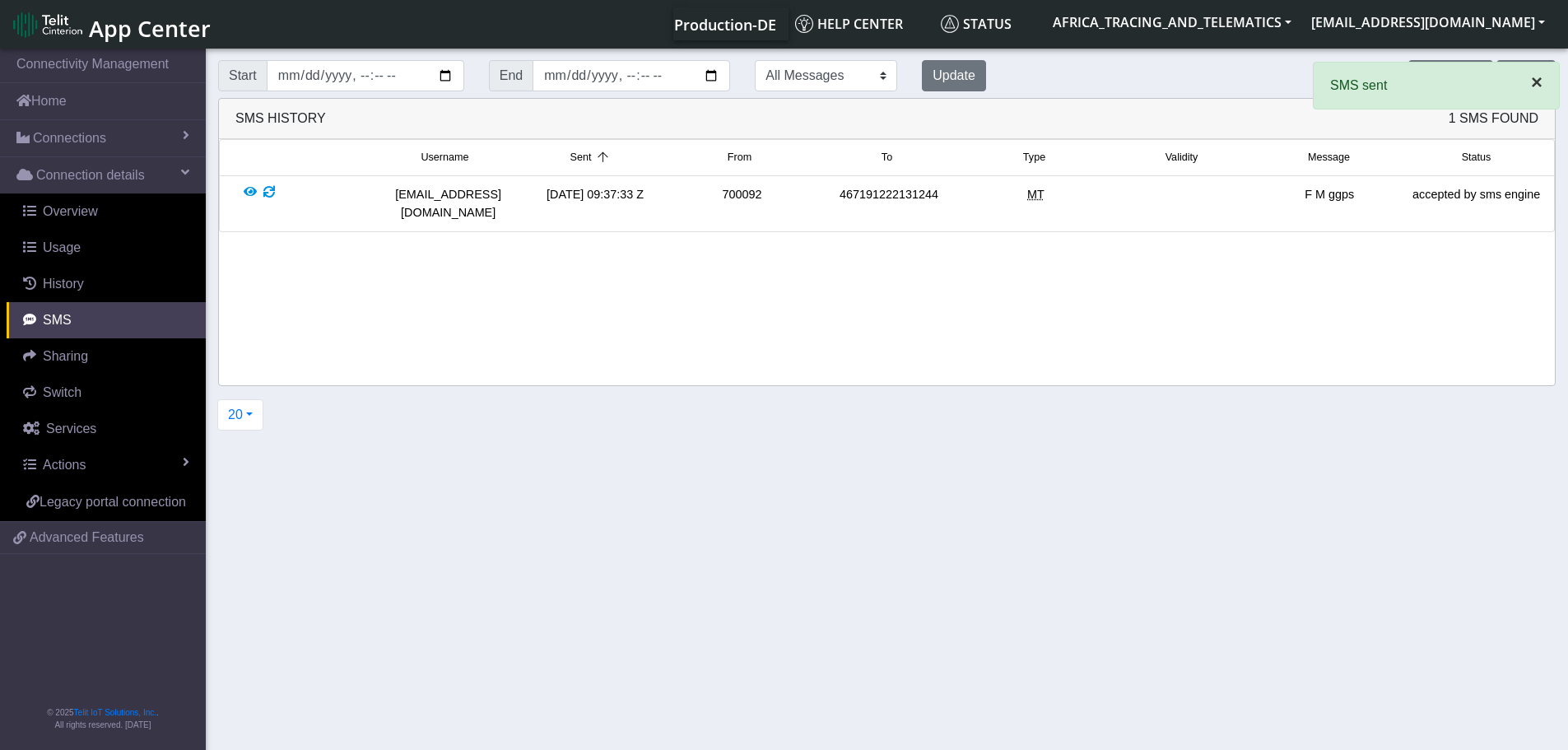
click at [1531, 83] on span "×" at bounding box center [1536, 81] width 12 height 23
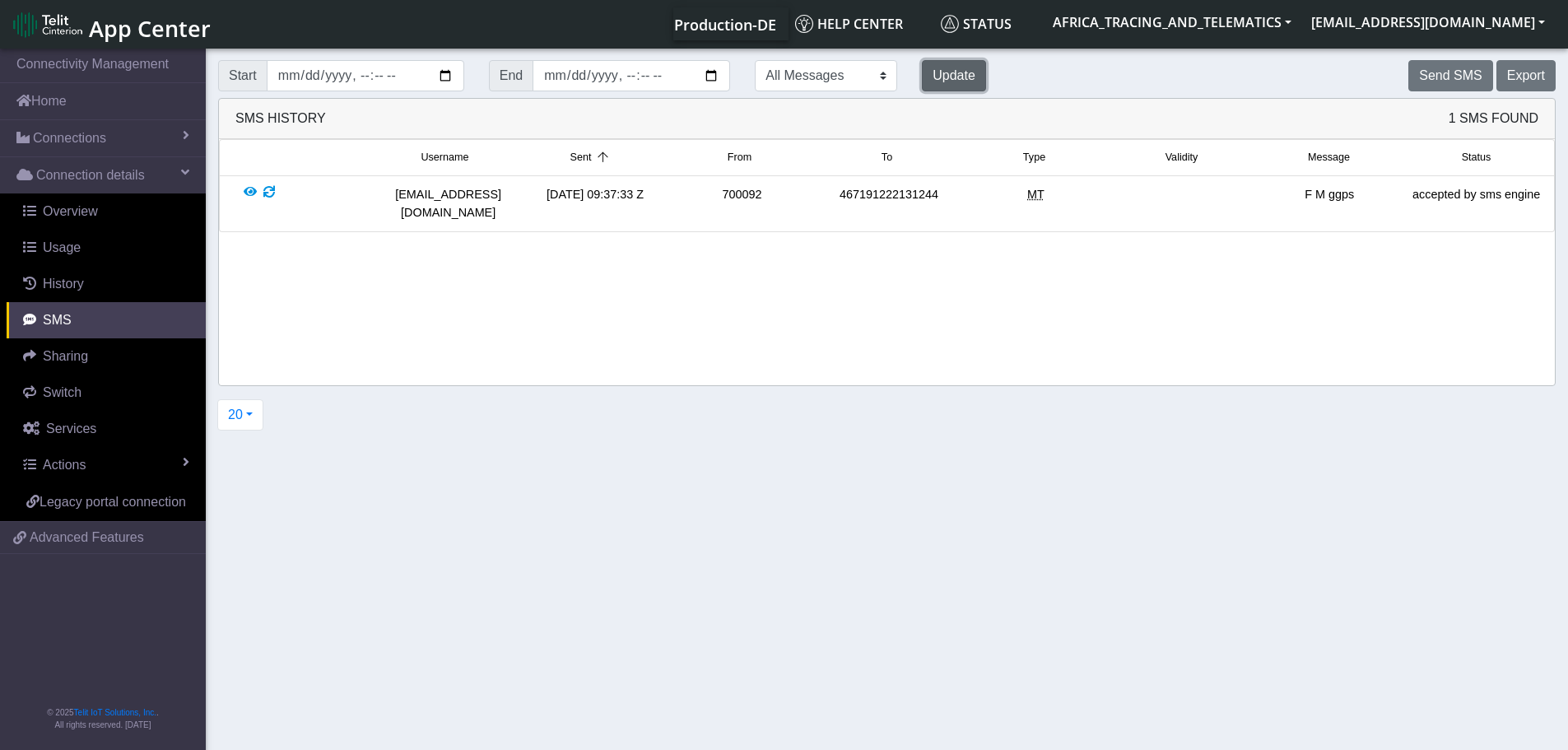
click at [922, 76] on button "Update" at bounding box center [954, 76] width 64 height 32
click at [922, 72] on button "Update" at bounding box center [954, 76] width 64 height 32
click at [1453, 72] on button "Send SMS" at bounding box center [1451, 76] width 84 height 32
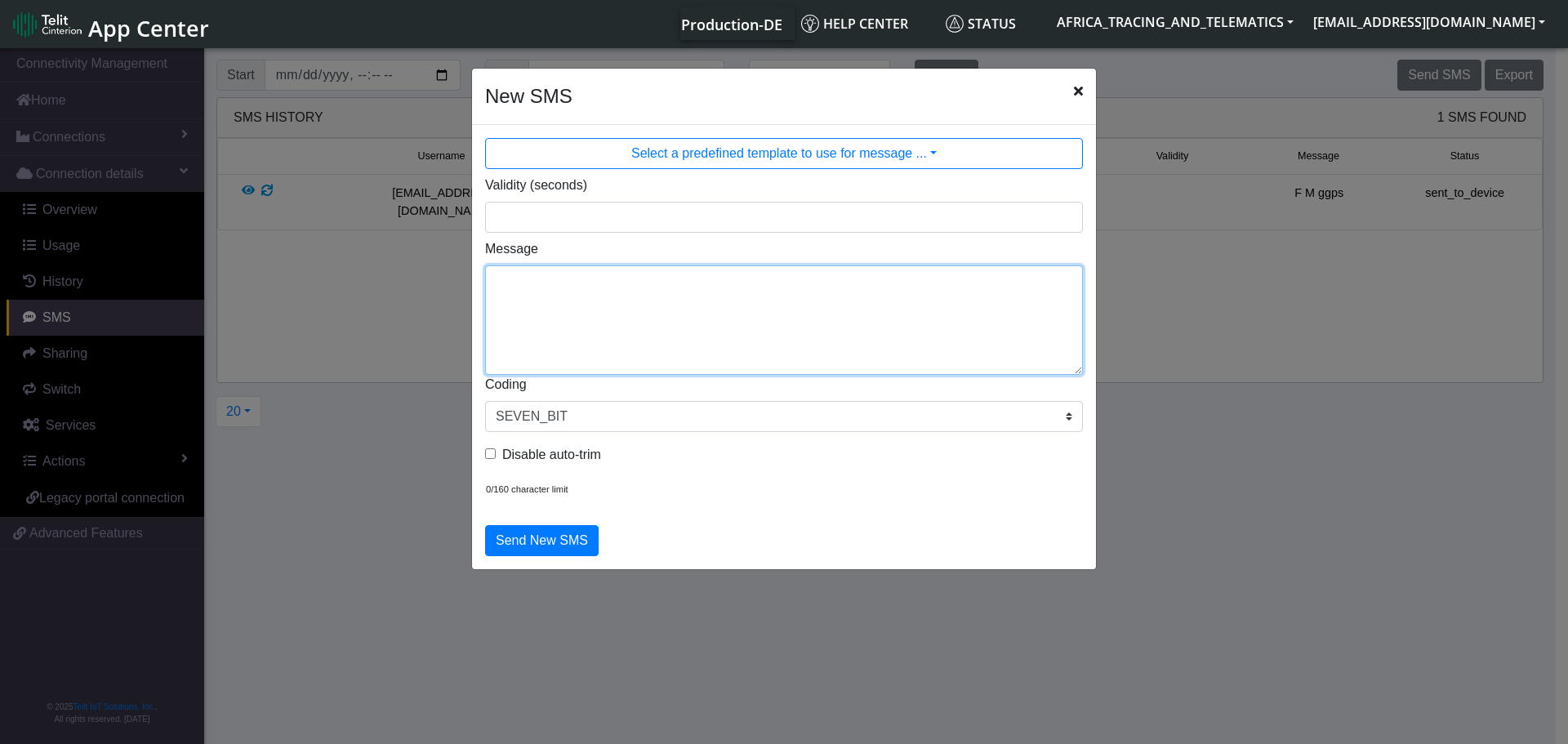
click at [674, 324] on textarea "Message" at bounding box center [783, 320] width 598 height 109
type textarea "F M cpureset"
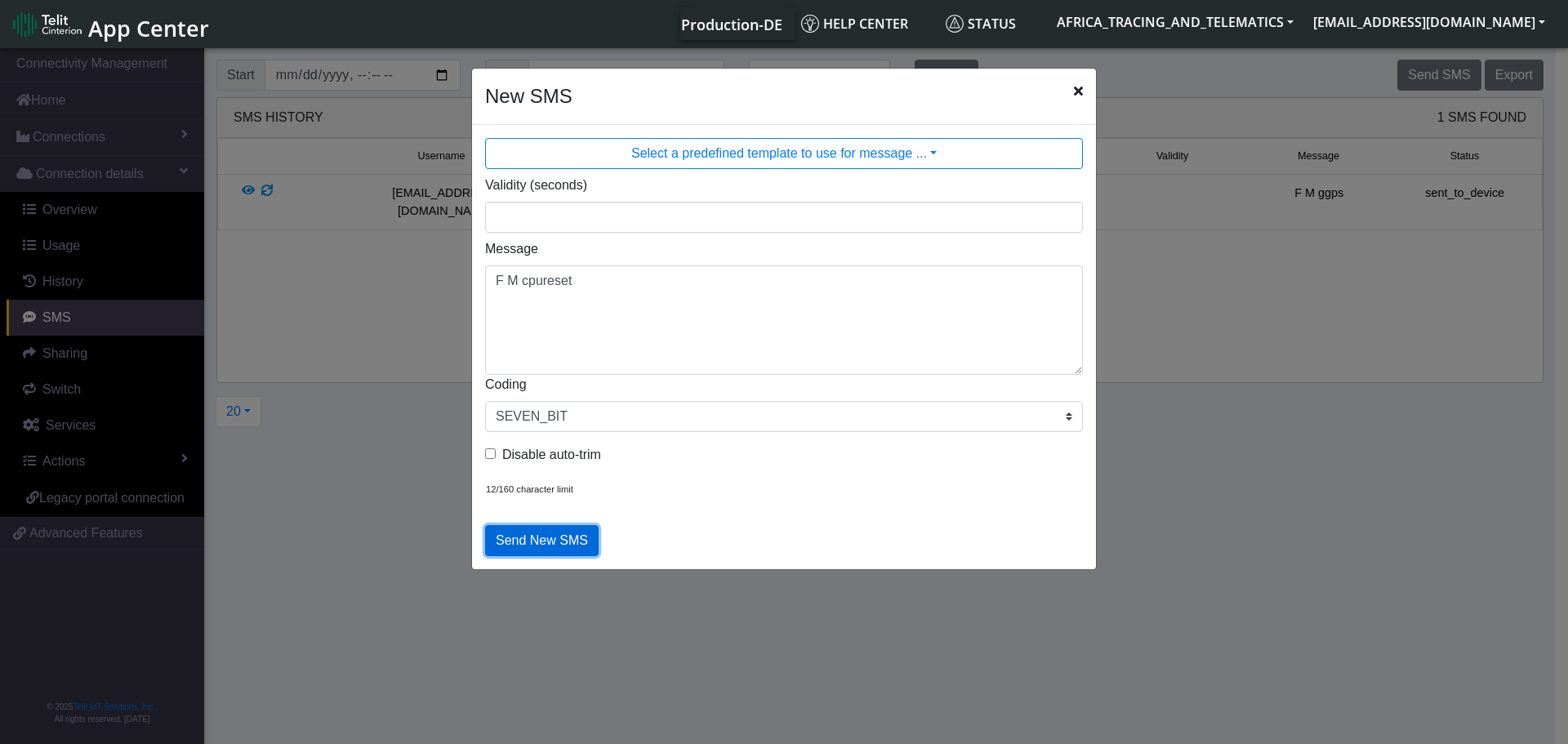
click at [555, 541] on button "Send New SMS" at bounding box center [541, 541] width 114 height 31
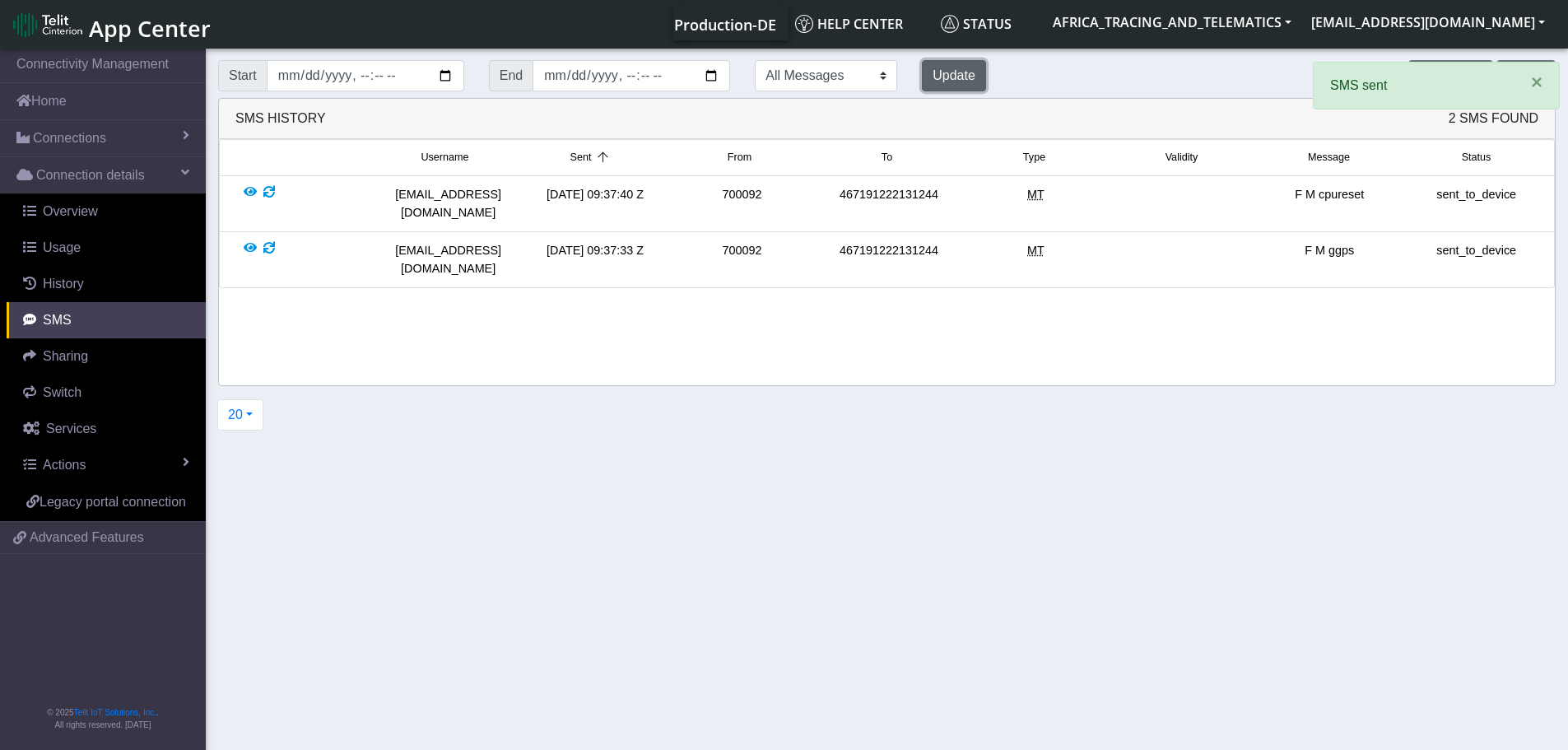
click at [926, 74] on button "Update" at bounding box center [954, 76] width 64 height 32
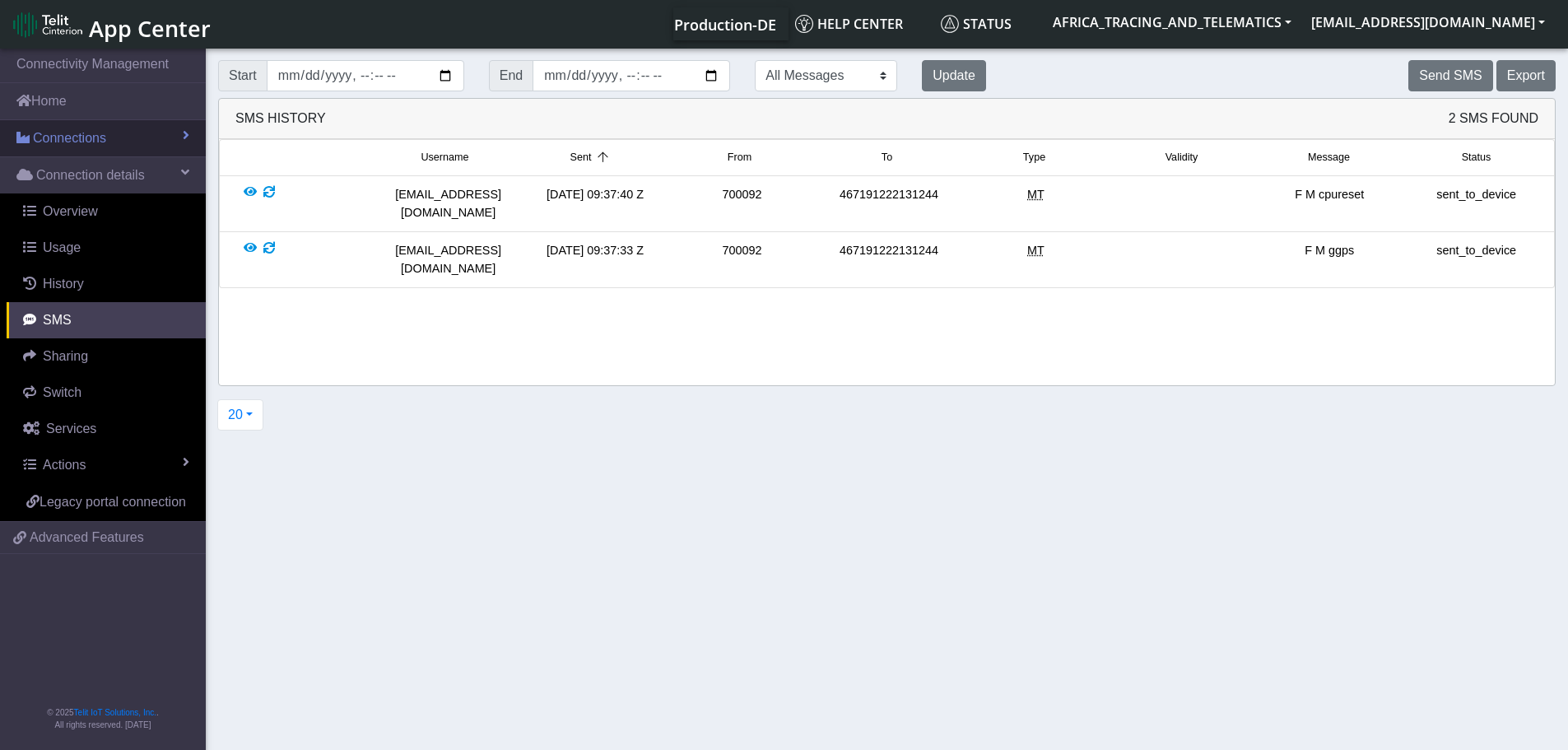
click at [61, 135] on span "Connections" at bounding box center [69, 138] width 73 height 20
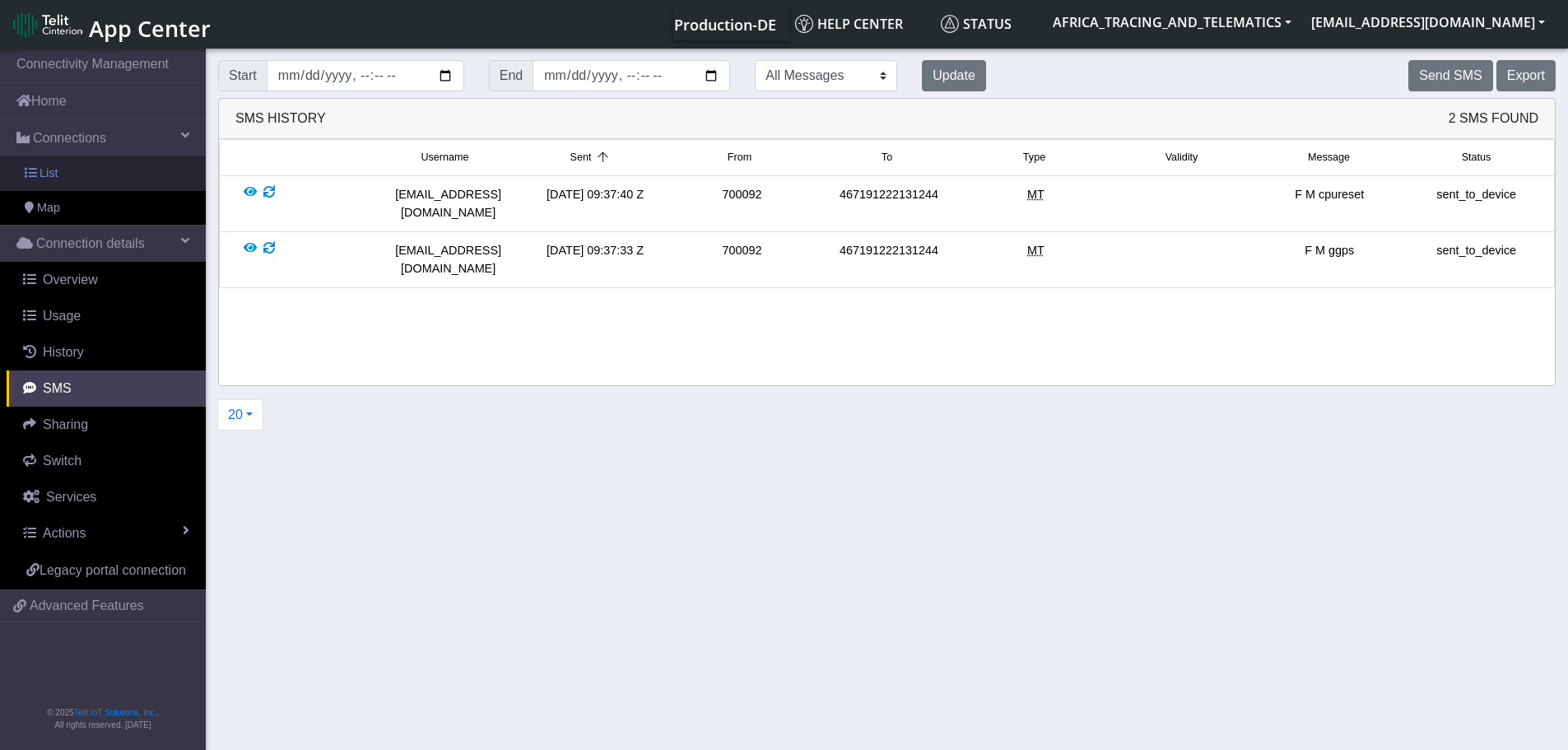
click at [59, 174] on link "List" at bounding box center [103, 173] width 206 height 34
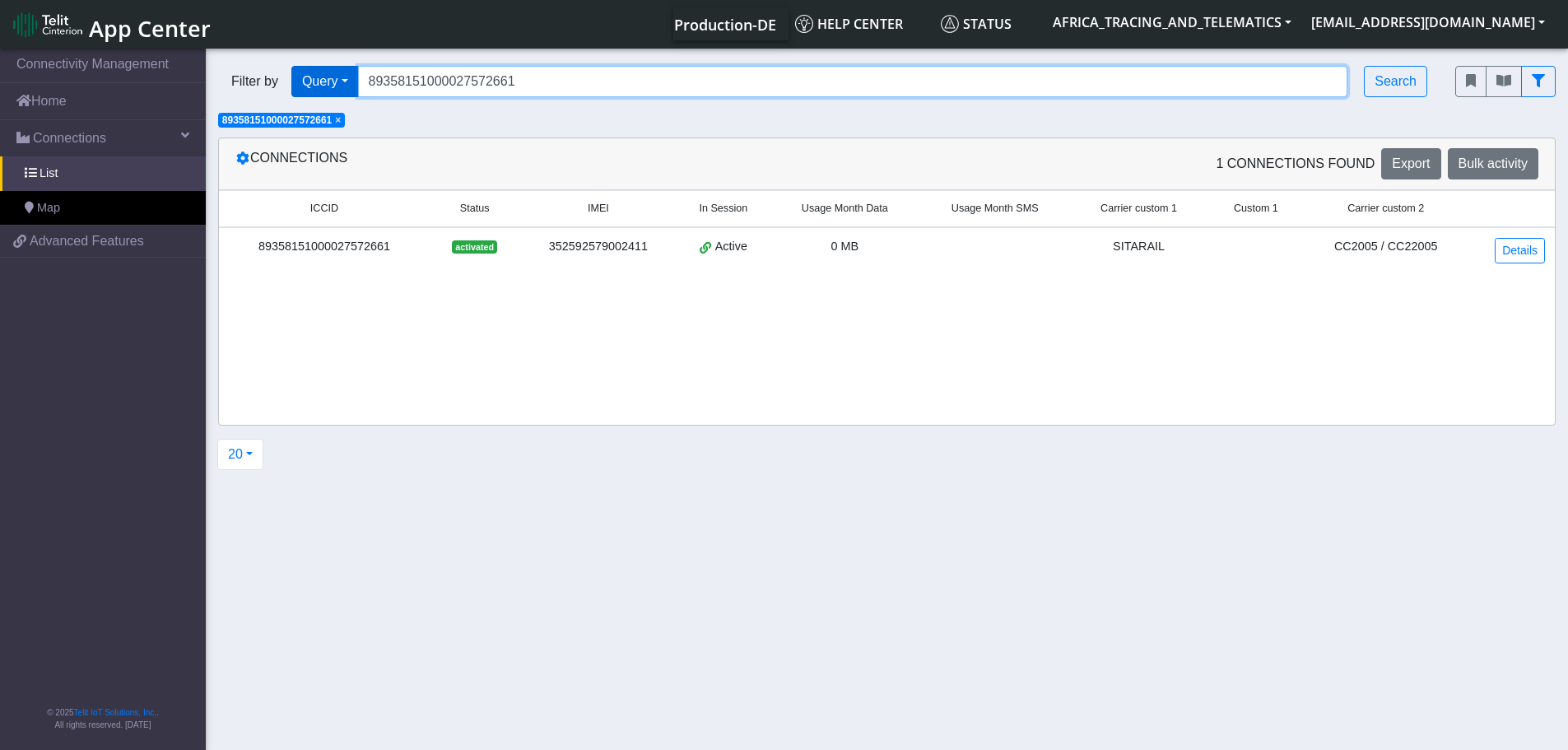
drag, startPoint x: 525, startPoint y: 85, endPoint x: 301, endPoint y: 68, distance: 224.6
click at [302, 68] on div "Filter by Query Query In Session Not connected Tags Country Operator 8935815100…" at bounding box center [825, 81] width 1213 height 32
paste input "596"
type input "89358151000027572596"
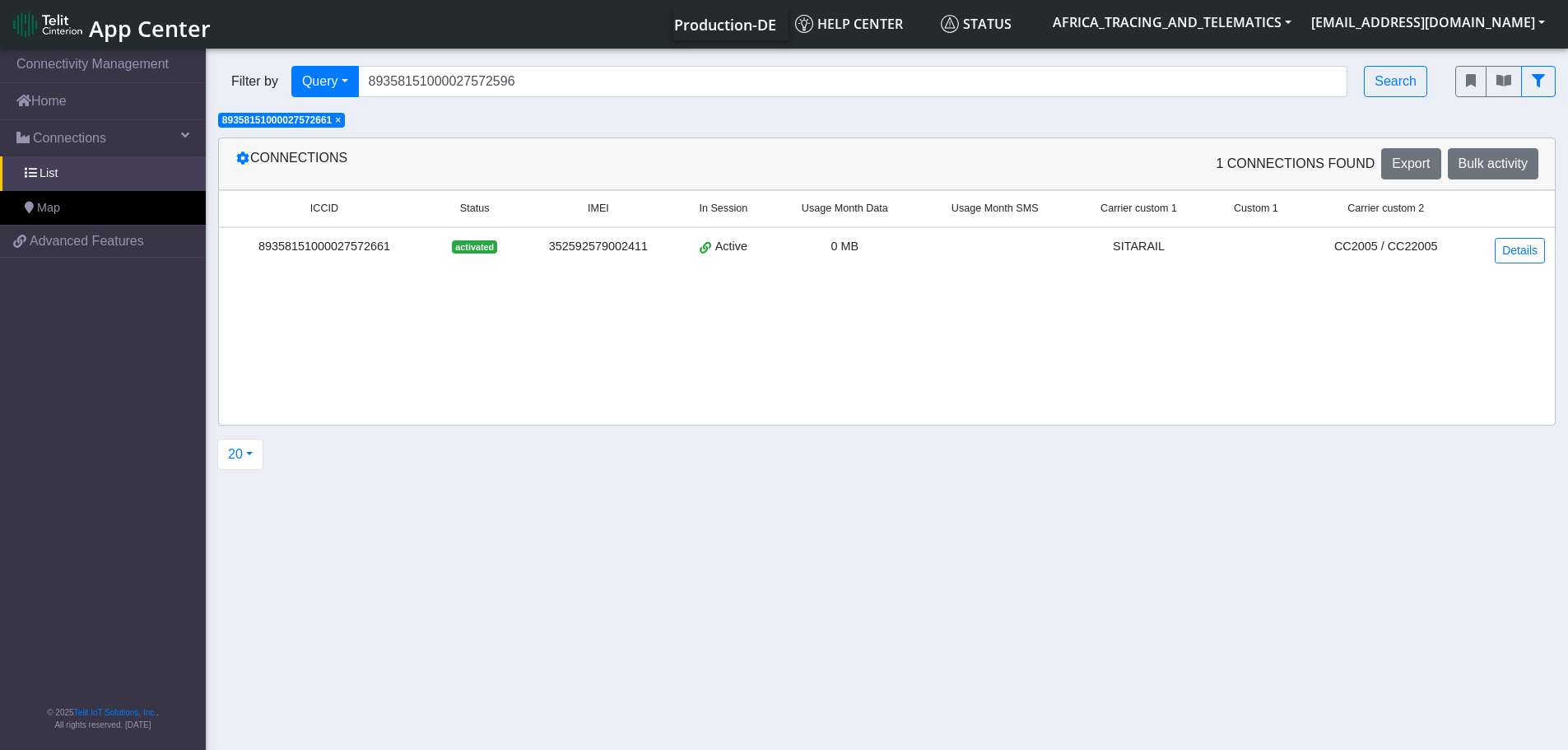
click at [341, 120] on span "×" at bounding box center [338, 120] width 5 height 12
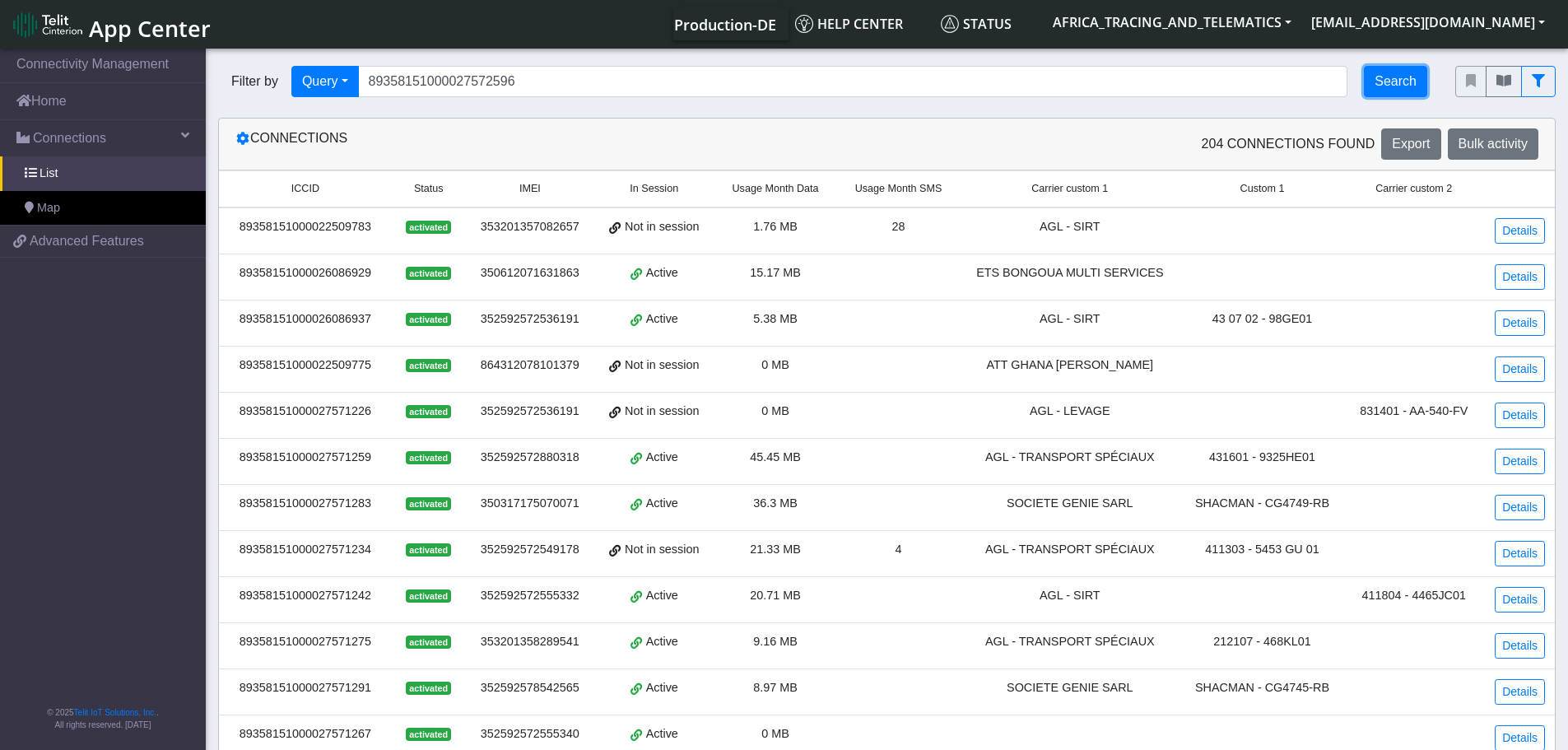
click at [1394, 88] on button "Search" at bounding box center [1395, 81] width 63 height 32
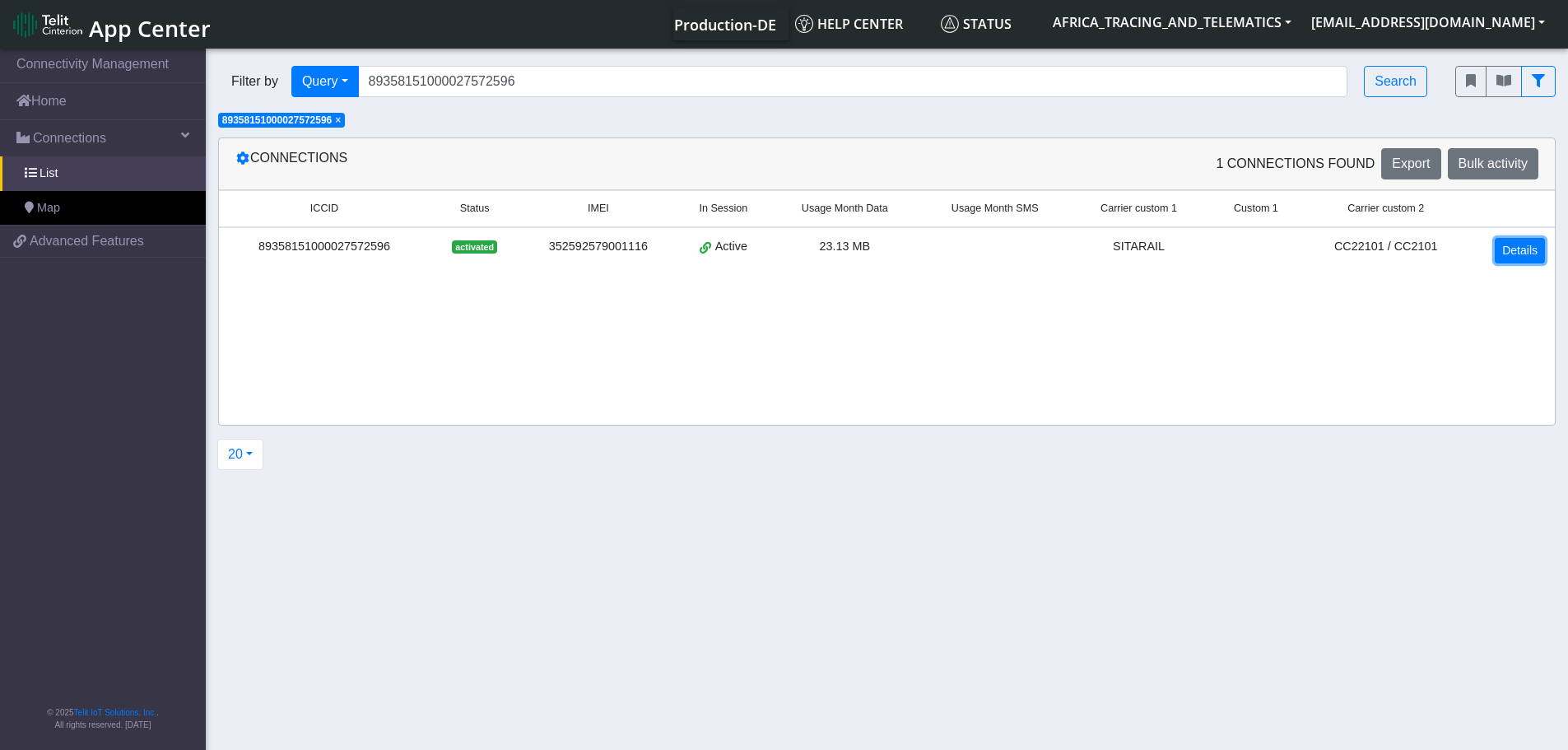
click at [1530, 255] on link "Details" at bounding box center [1520, 250] width 51 height 25
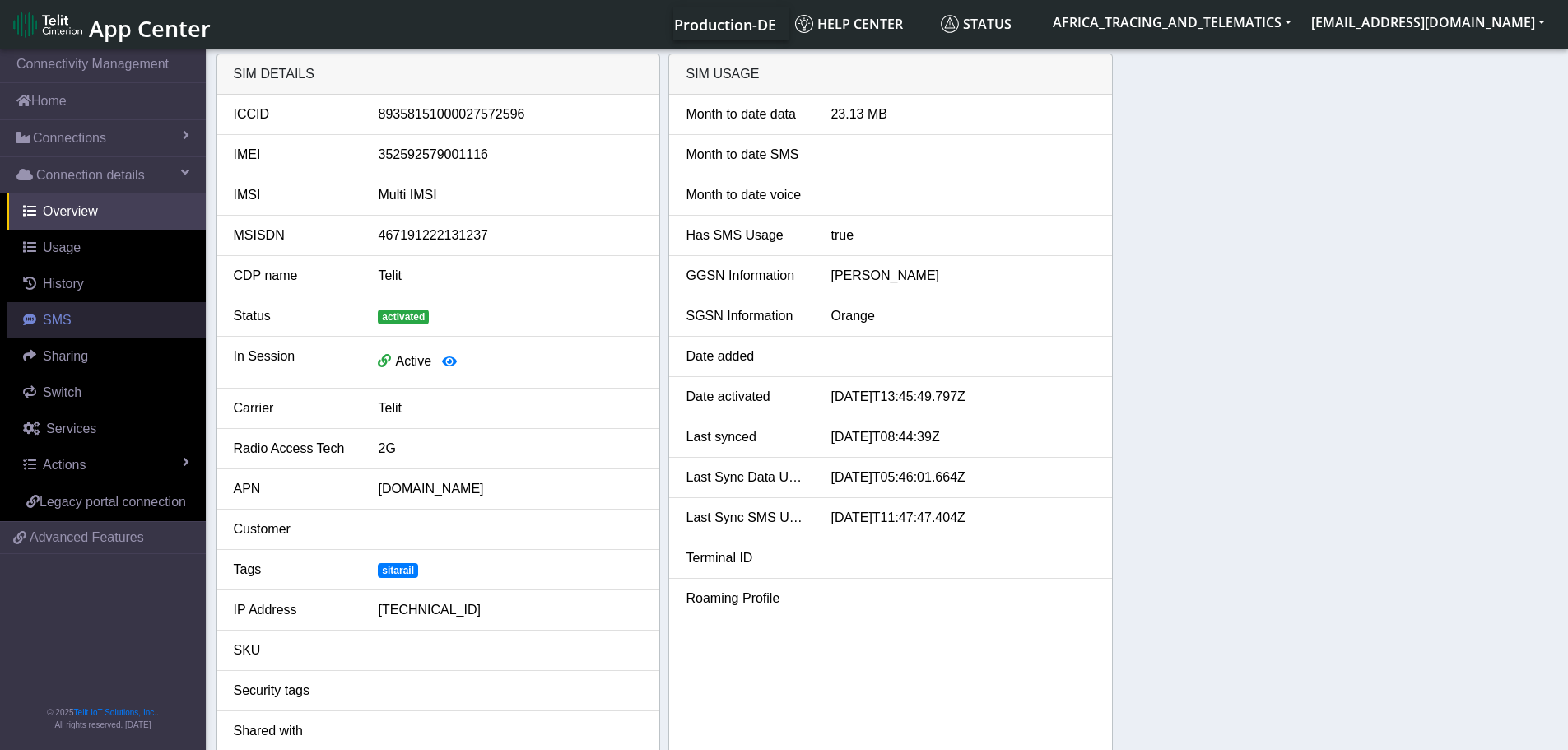
drag, startPoint x: 64, startPoint y: 321, endPoint x: 173, endPoint y: 306, distance: 110.0
click at [66, 321] on span "SMS" at bounding box center [57, 319] width 29 height 14
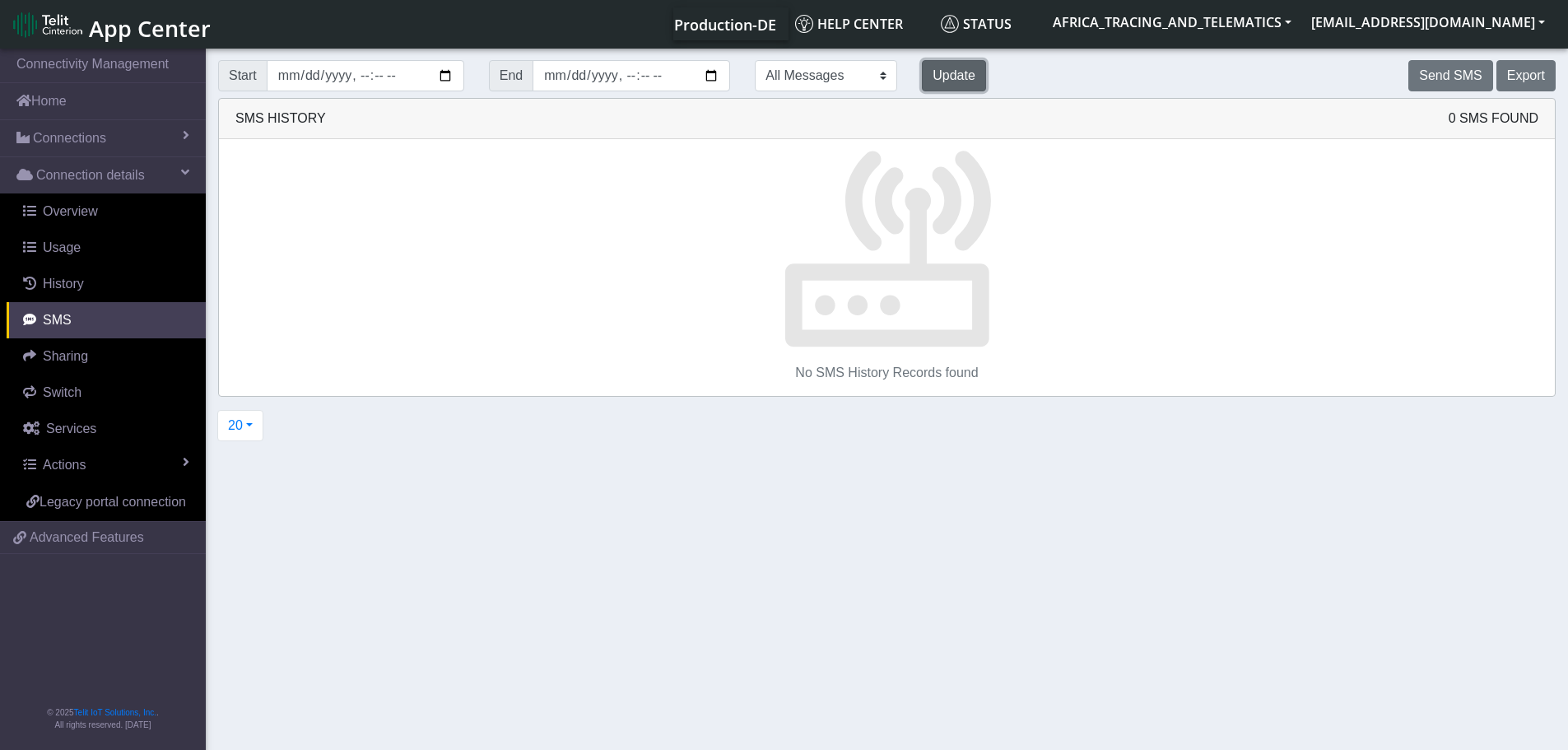
click at [922, 76] on button "Update" at bounding box center [954, 76] width 64 height 32
click at [1430, 73] on button "Send SMS" at bounding box center [1451, 76] width 84 height 32
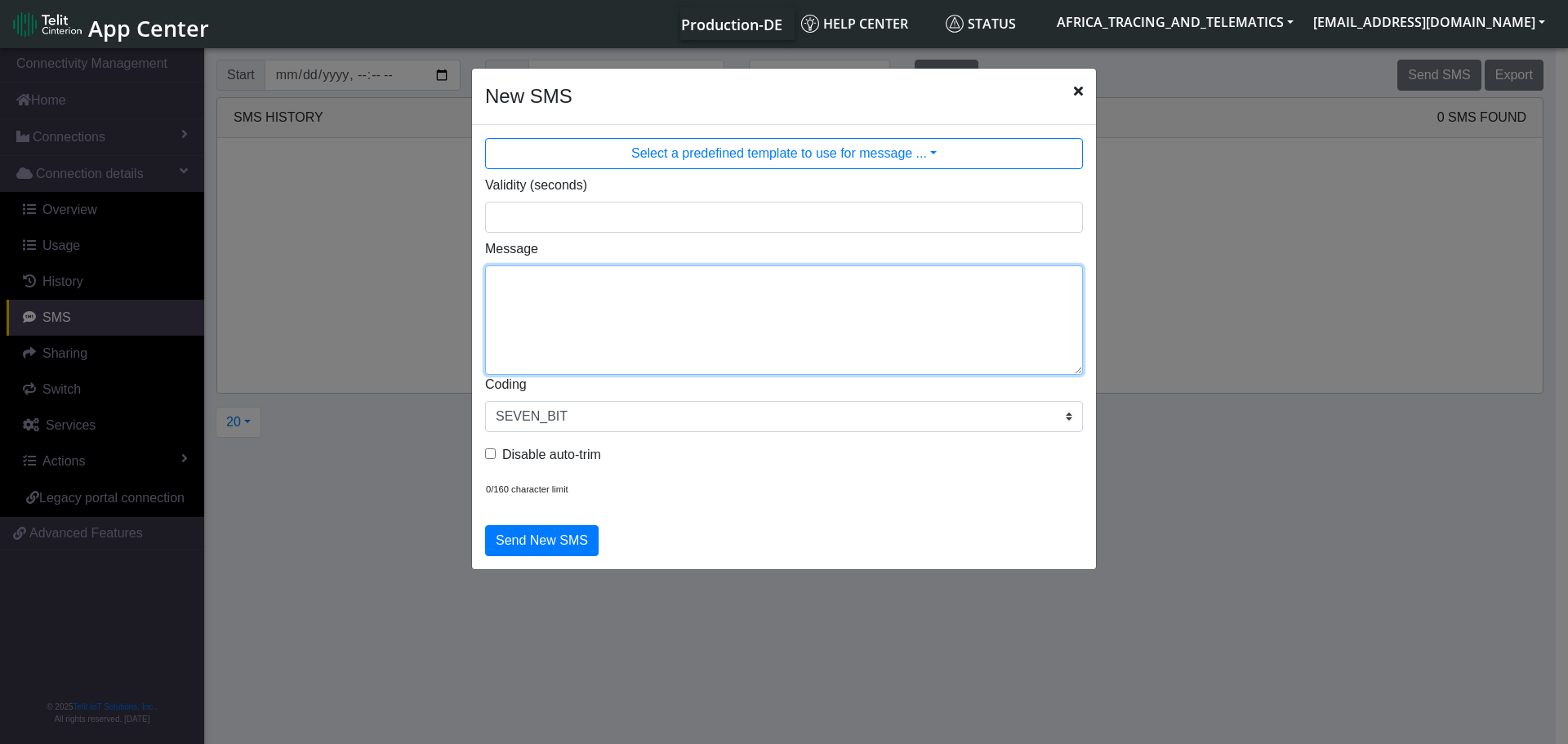
click at [633, 330] on textarea "Message" at bounding box center [783, 320] width 598 height 109
type textarea "F M cpureset"
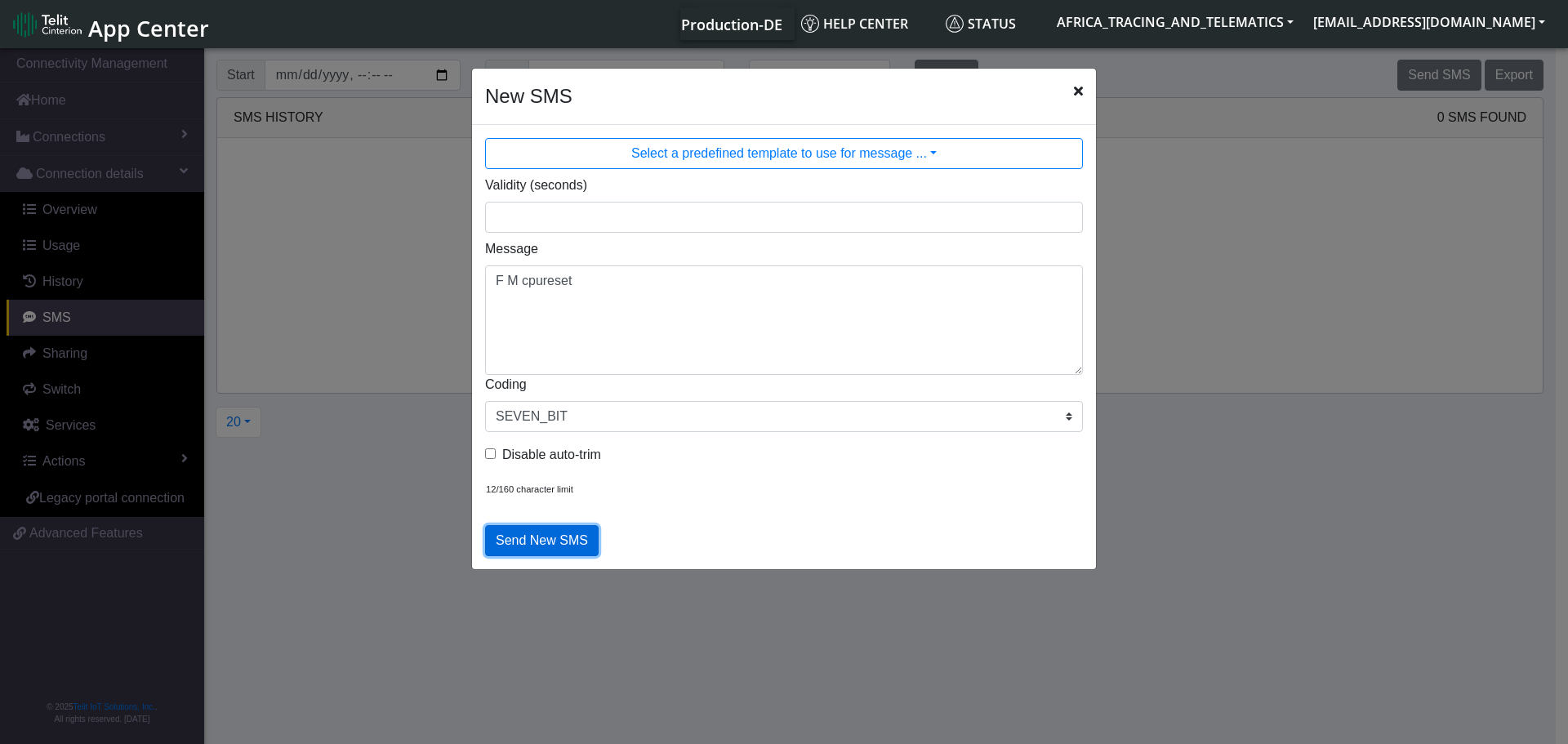
click at [559, 532] on button "Send New SMS" at bounding box center [541, 541] width 114 height 31
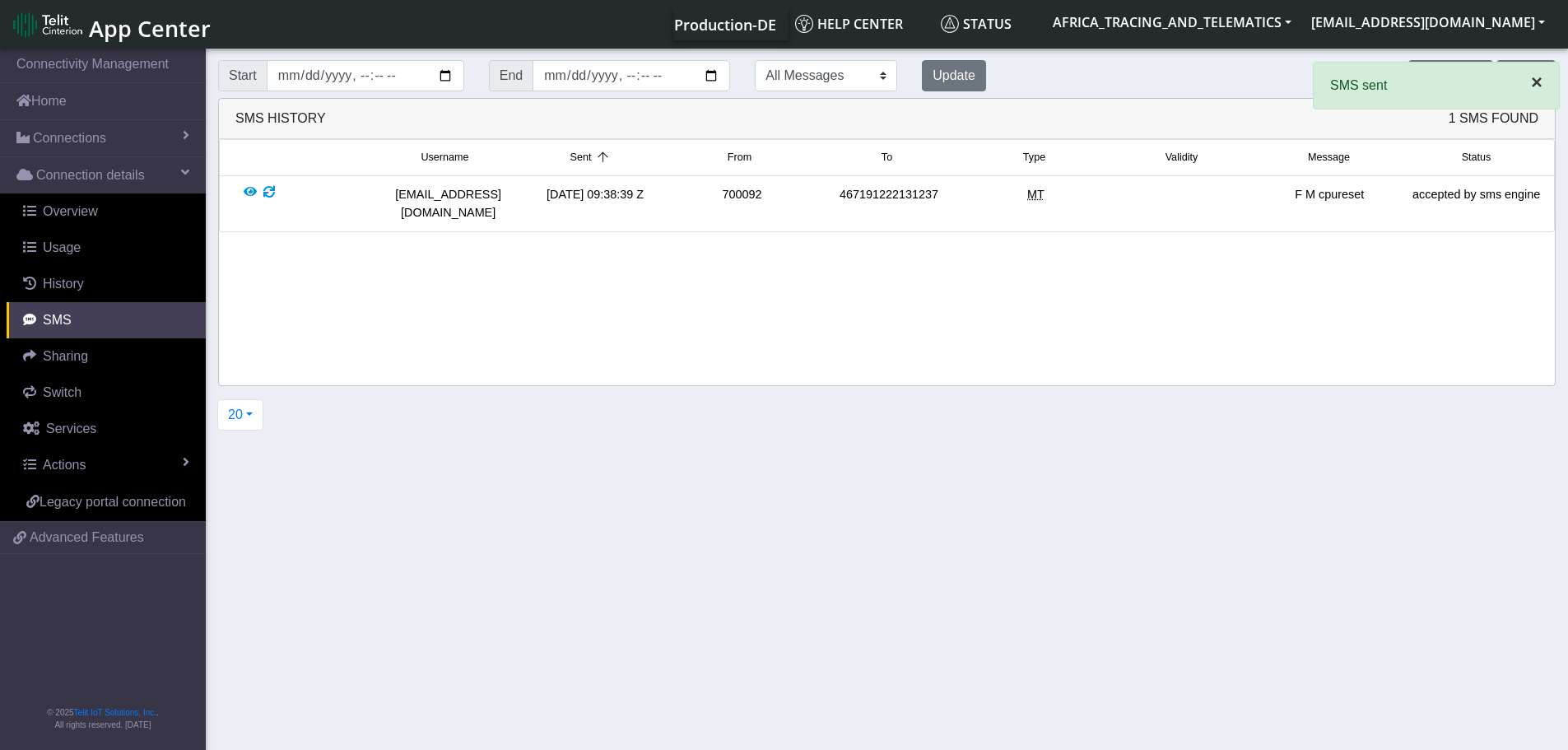
click at [1531, 80] on span "×" at bounding box center [1536, 81] width 12 height 23
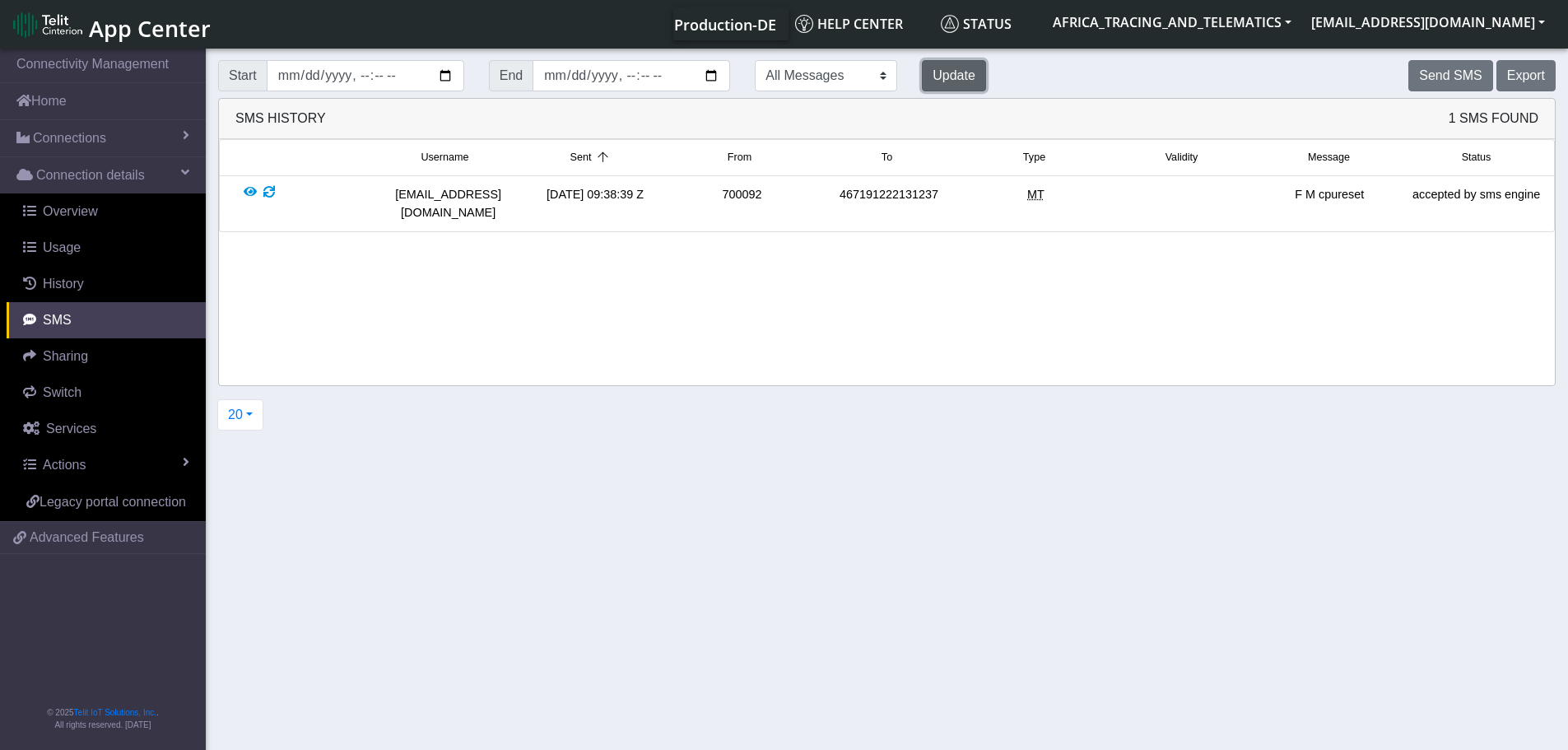
click at [922, 74] on button "Update" at bounding box center [954, 76] width 64 height 32
click at [1435, 80] on button "Send SMS" at bounding box center [1451, 76] width 84 height 32
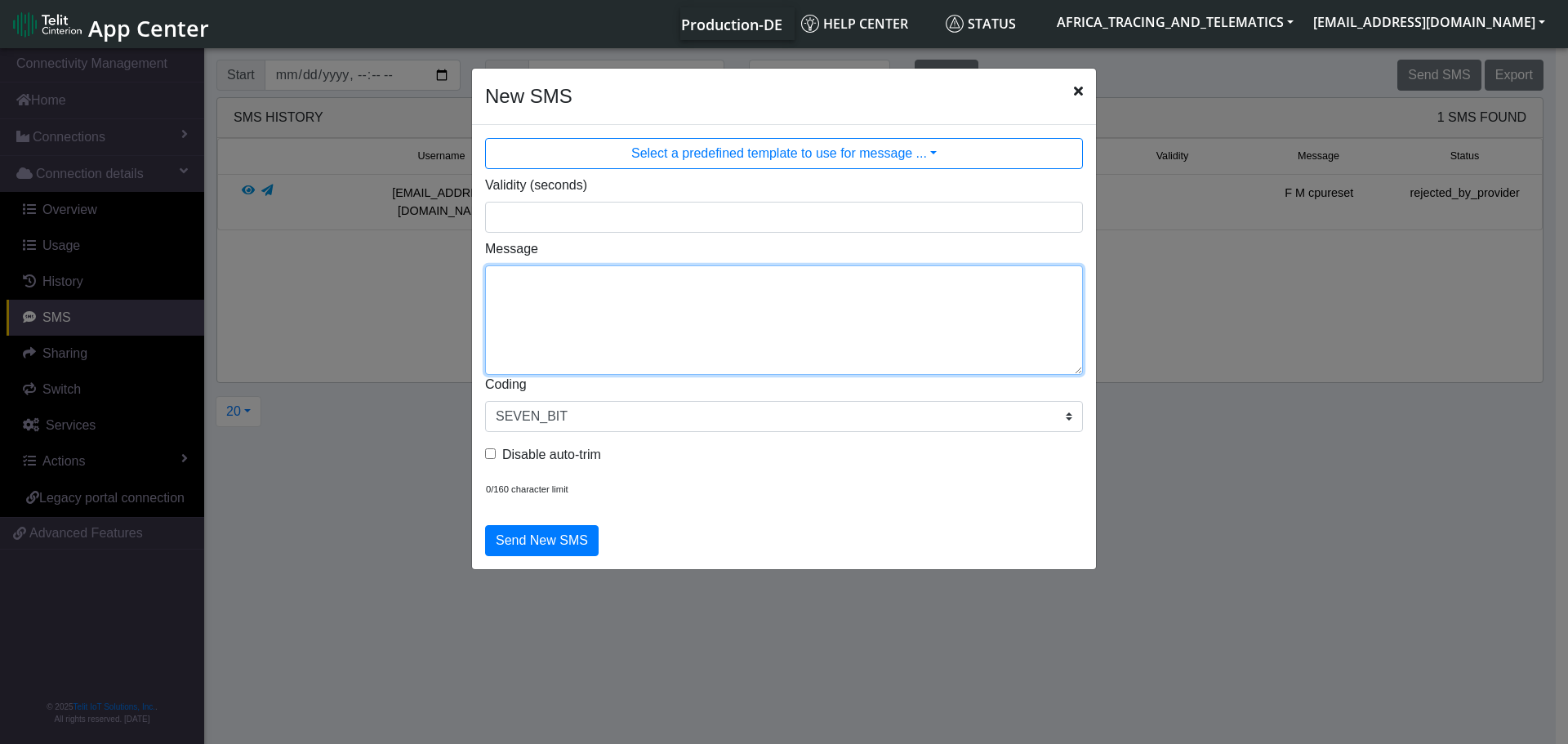
click at [763, 323] on textarea "Message" at bounding box center [783, 320] width 598 height 109
type textarea "F M ggps"
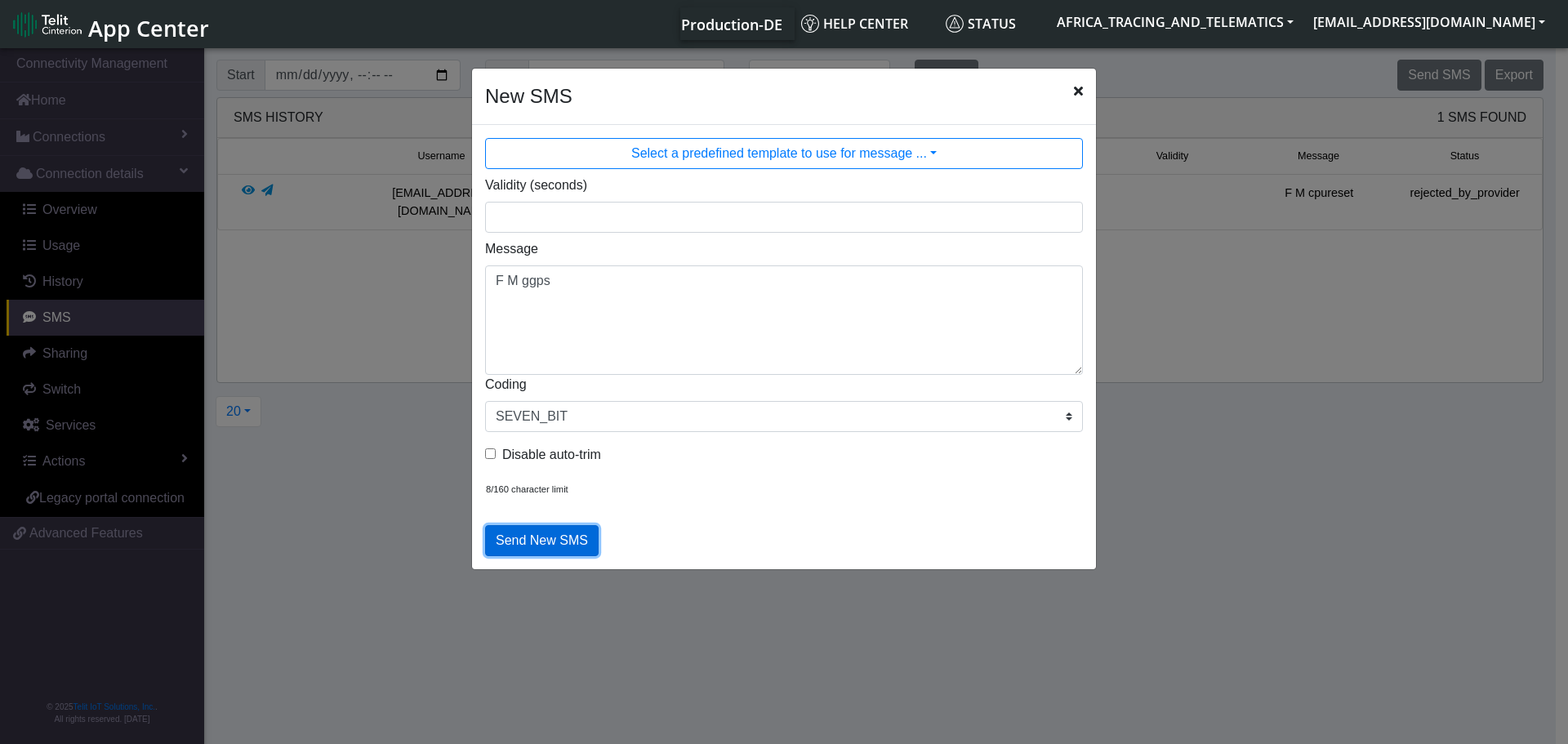
click at [553, 541] on button "Send New SMS" at bounding box center [541, 541] width 114 height 31
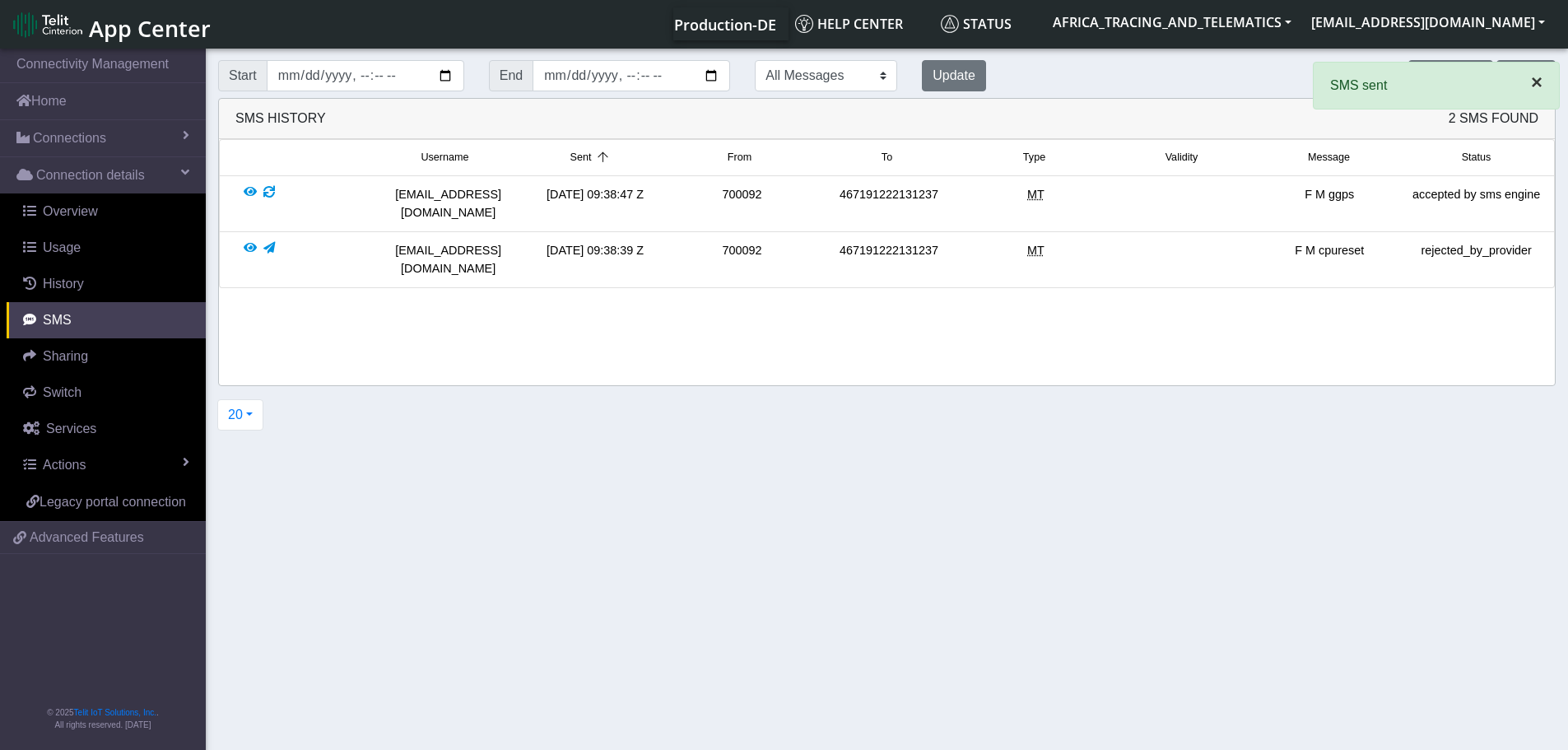
click at [1531, 78] on span "×" at bounding box center [1536, 81] width 12 height 23
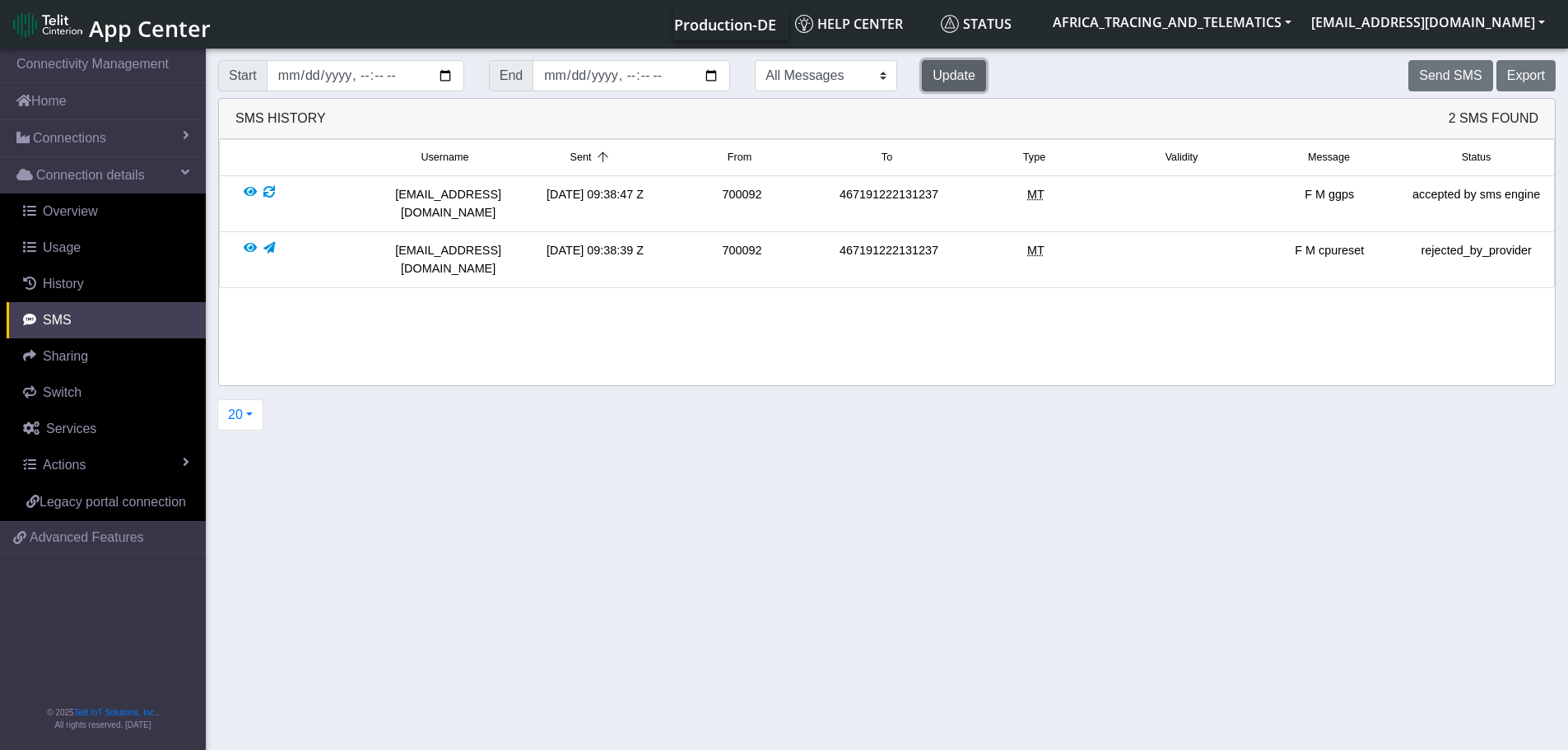
click at [922, 74] on button "Update" at bounding box center [954, 76] width 64 height 32
click at [922, 76] on button "Update" at bounding box center [954, 76] width 64 height 32
